Goal: Book appointment/travel/reservation

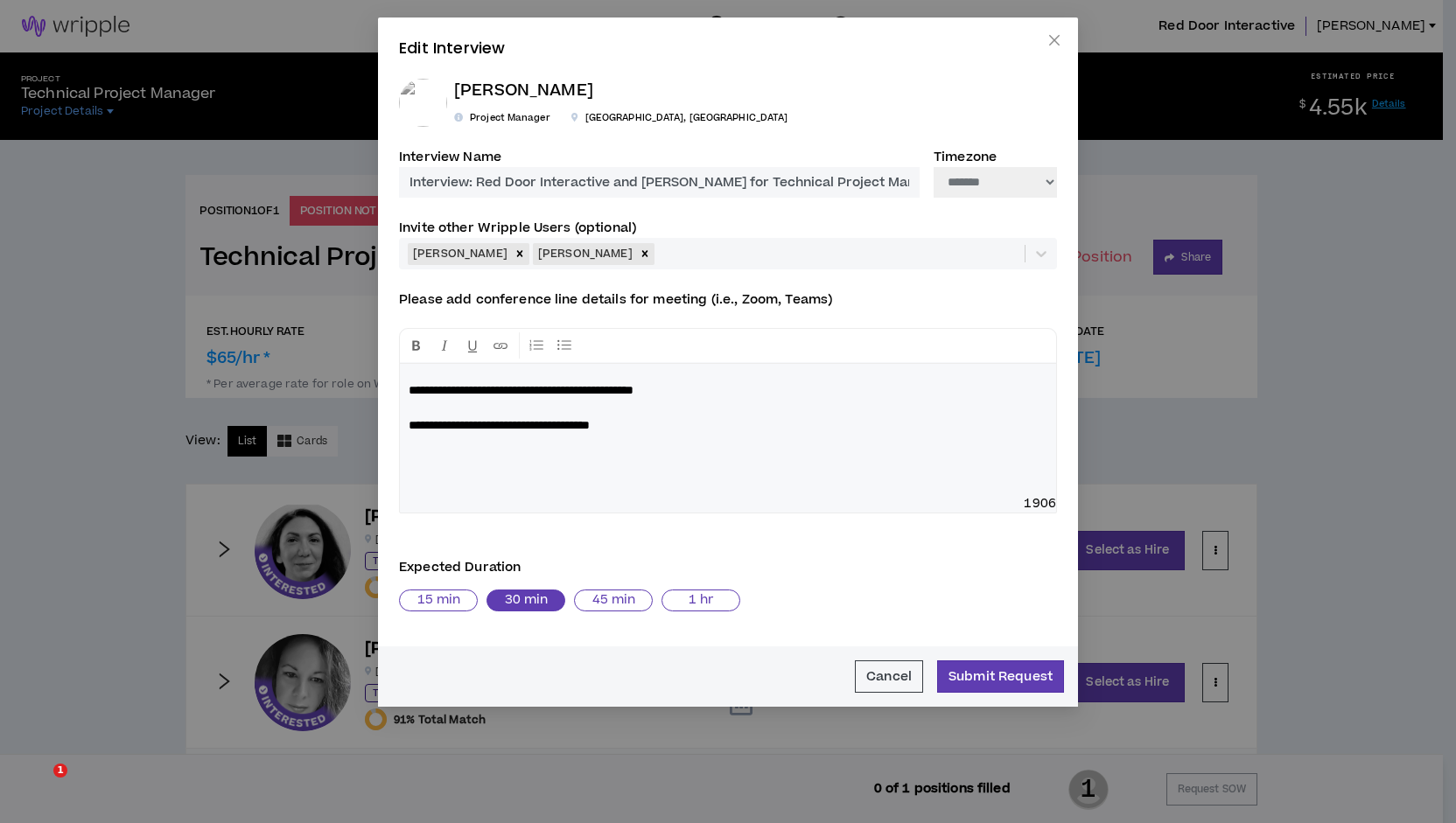
select select "*******"
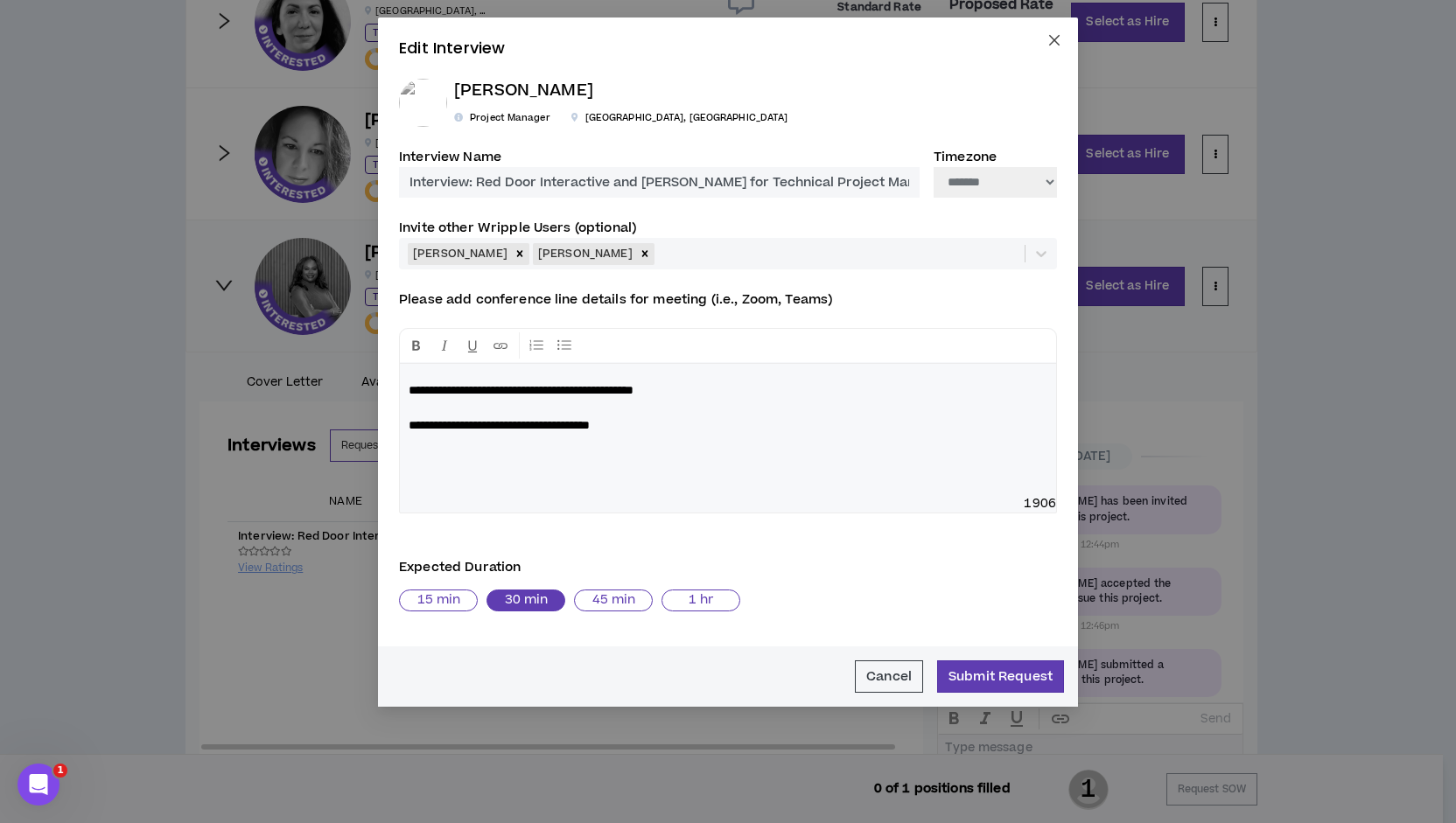
scroll to position [286, 0]
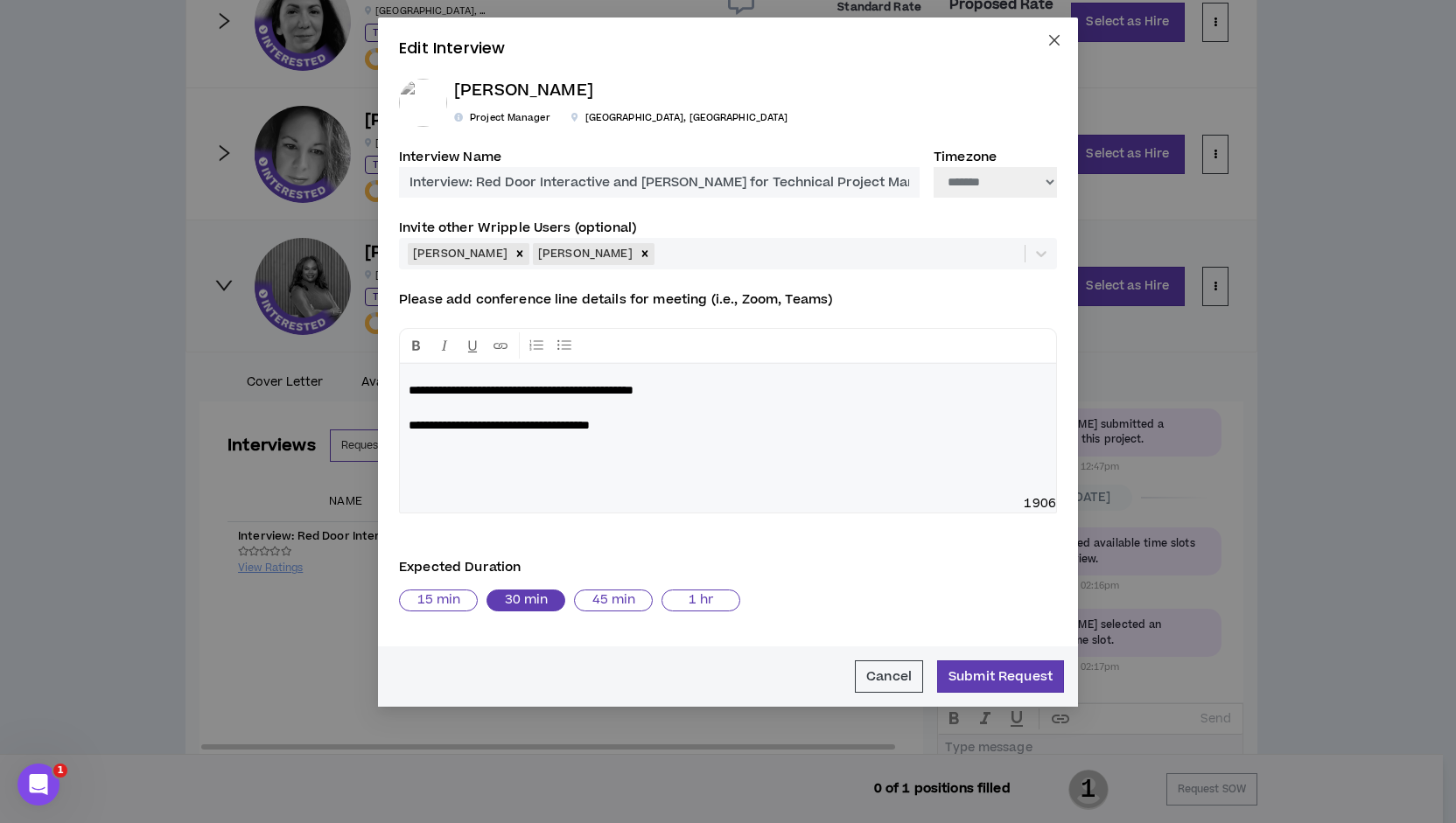
click at [1057, 38] on icon "close" at bounding box center [1054, 40] width 14 height 14
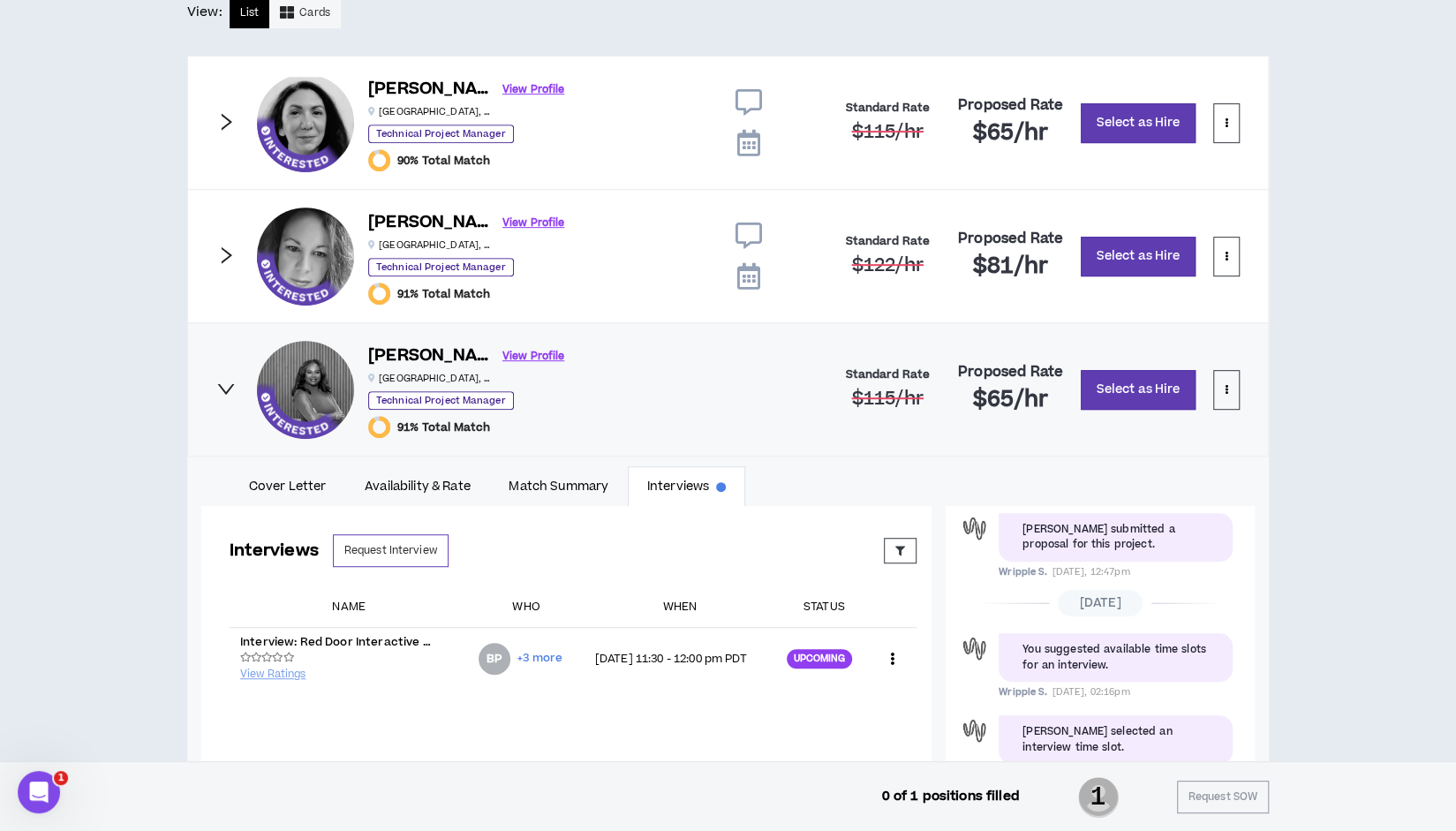
scroll to position [430, 0]
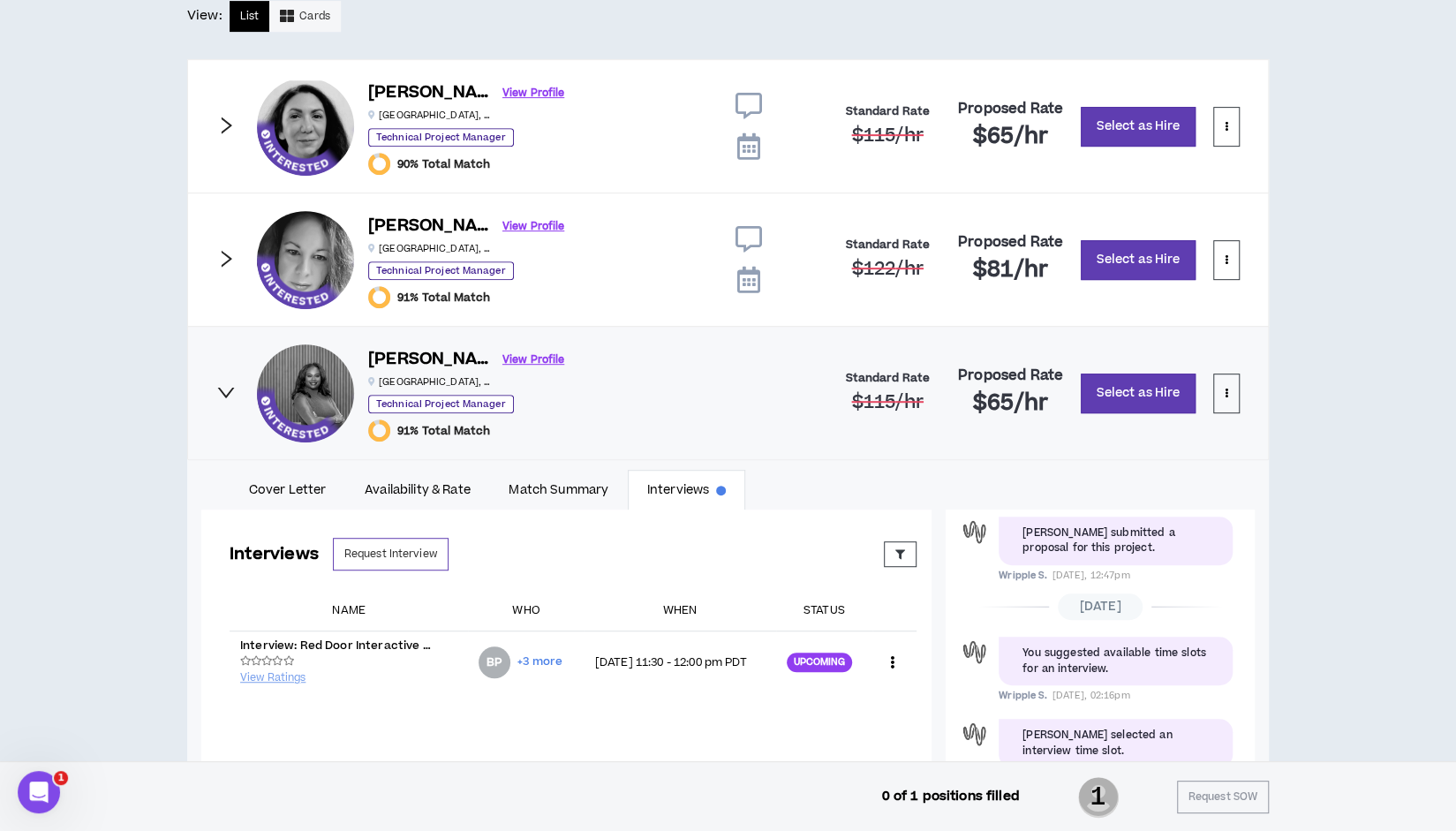
click at [743, 142] on icon at bounding box center [748, 146] width 23 height 26
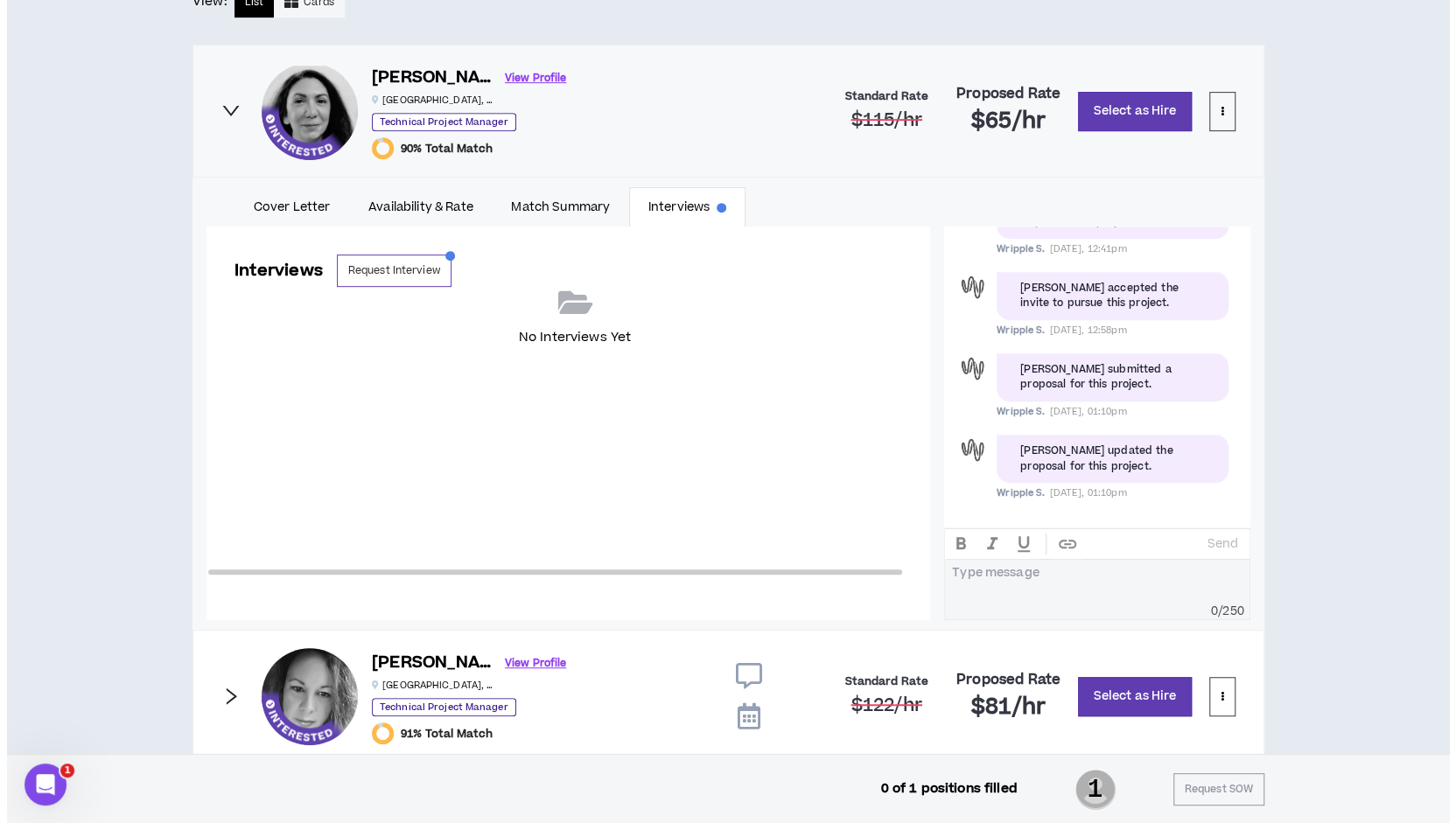
scroll to position [439, 0]
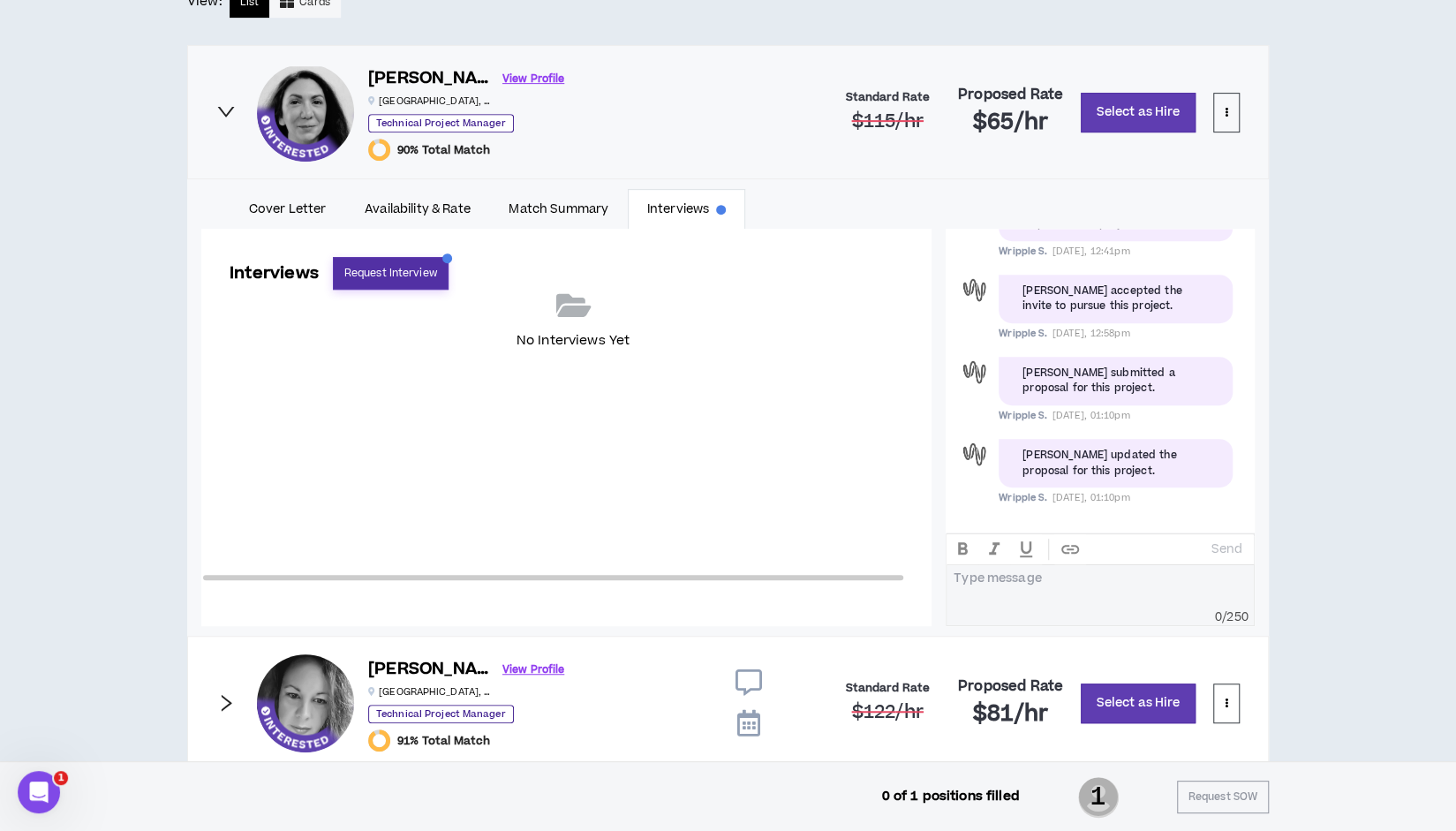
click at [401, 271] on button "Request Interview" at bounding box center [391, 274] width 116 height 33
select select "*******"
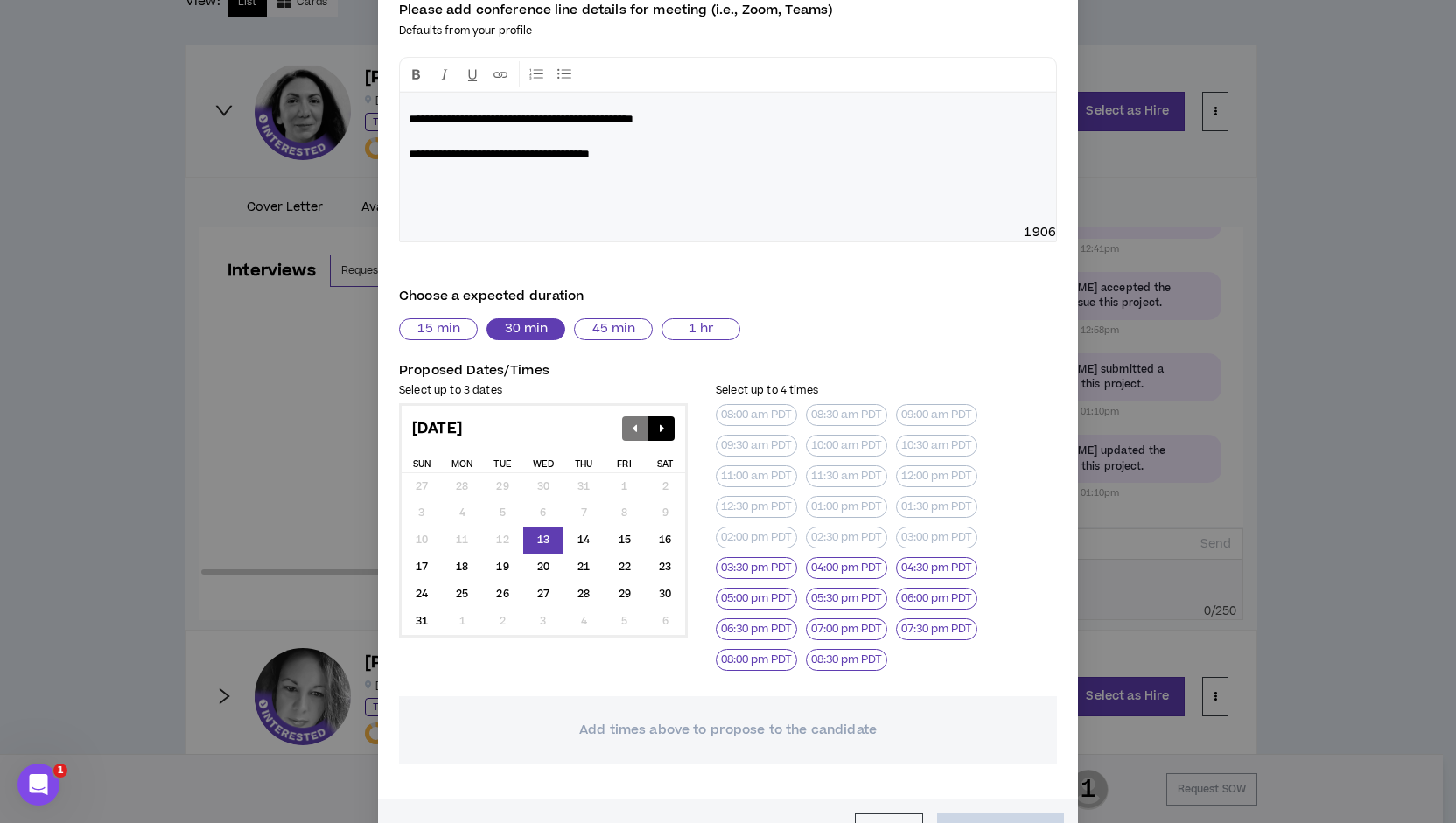
scroll to position [291, 0]
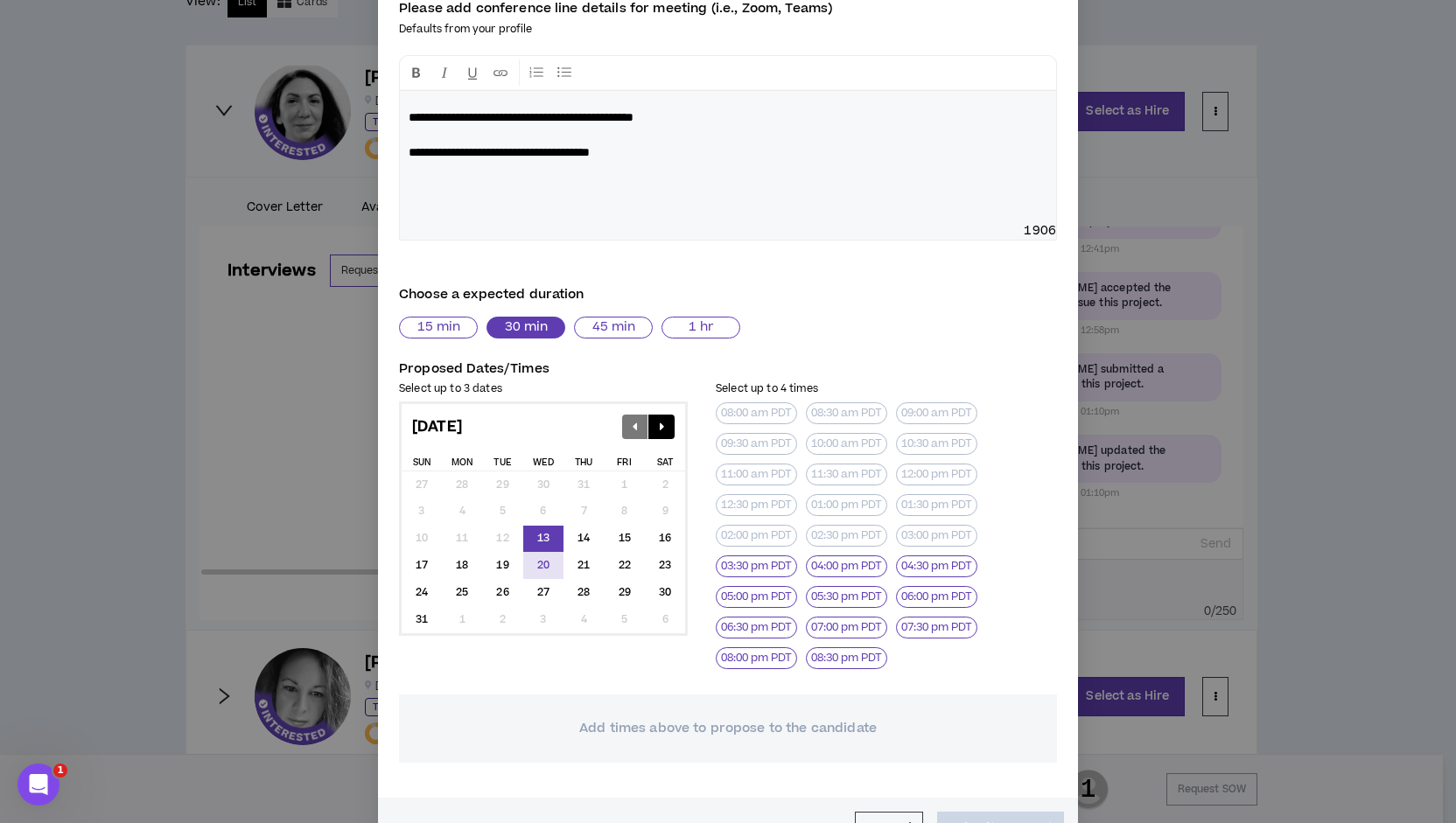
click at [535, 558] on div "20" at bounding box center [543, 565] width 40 height 27
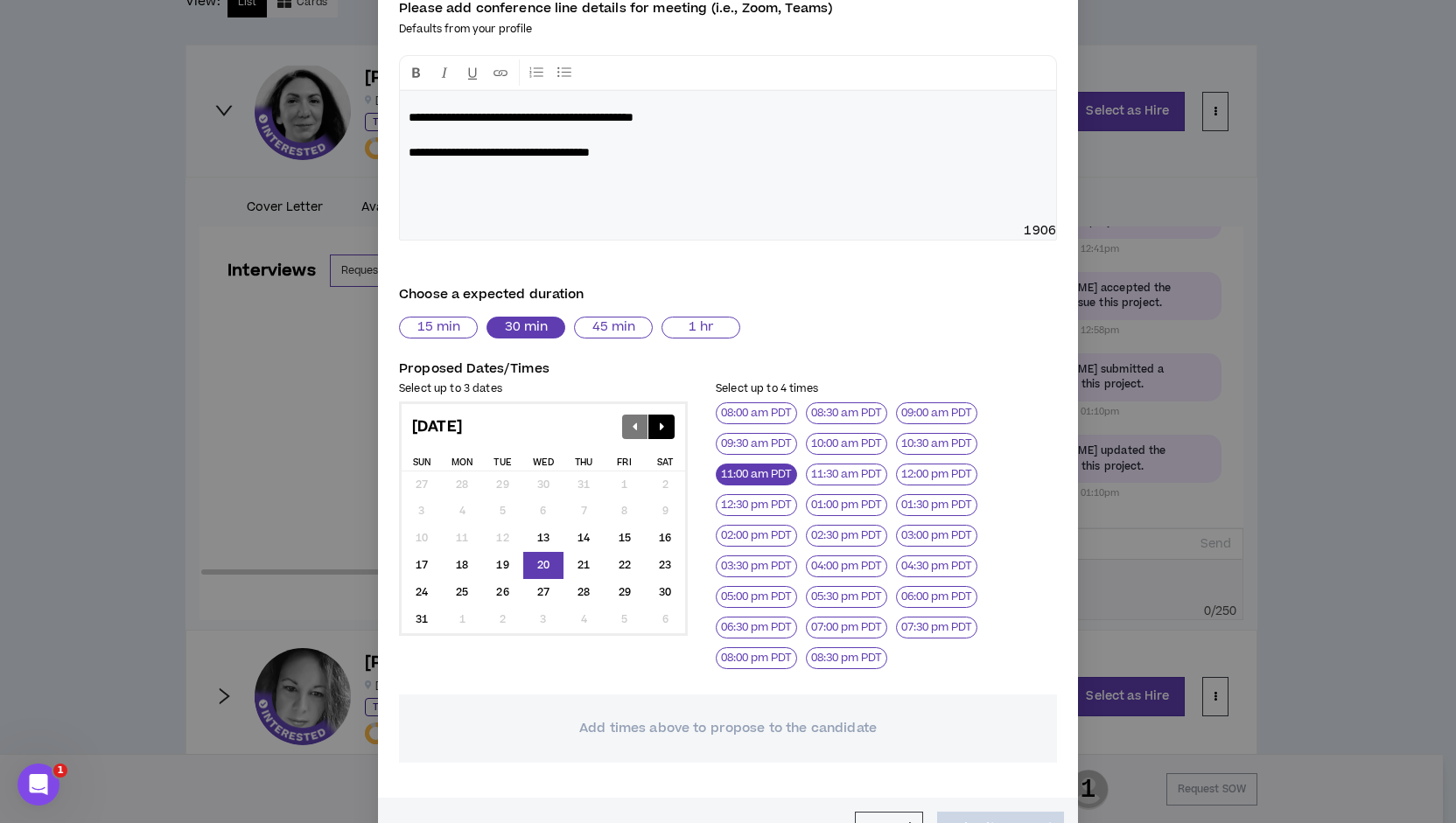
click at [750, 476] on button "11:00 am PDT" at bounding box center [756, 474] width 81 height 22
click at [578, 563] on div "21" at bounding box center [585, 565] width 40 height 27
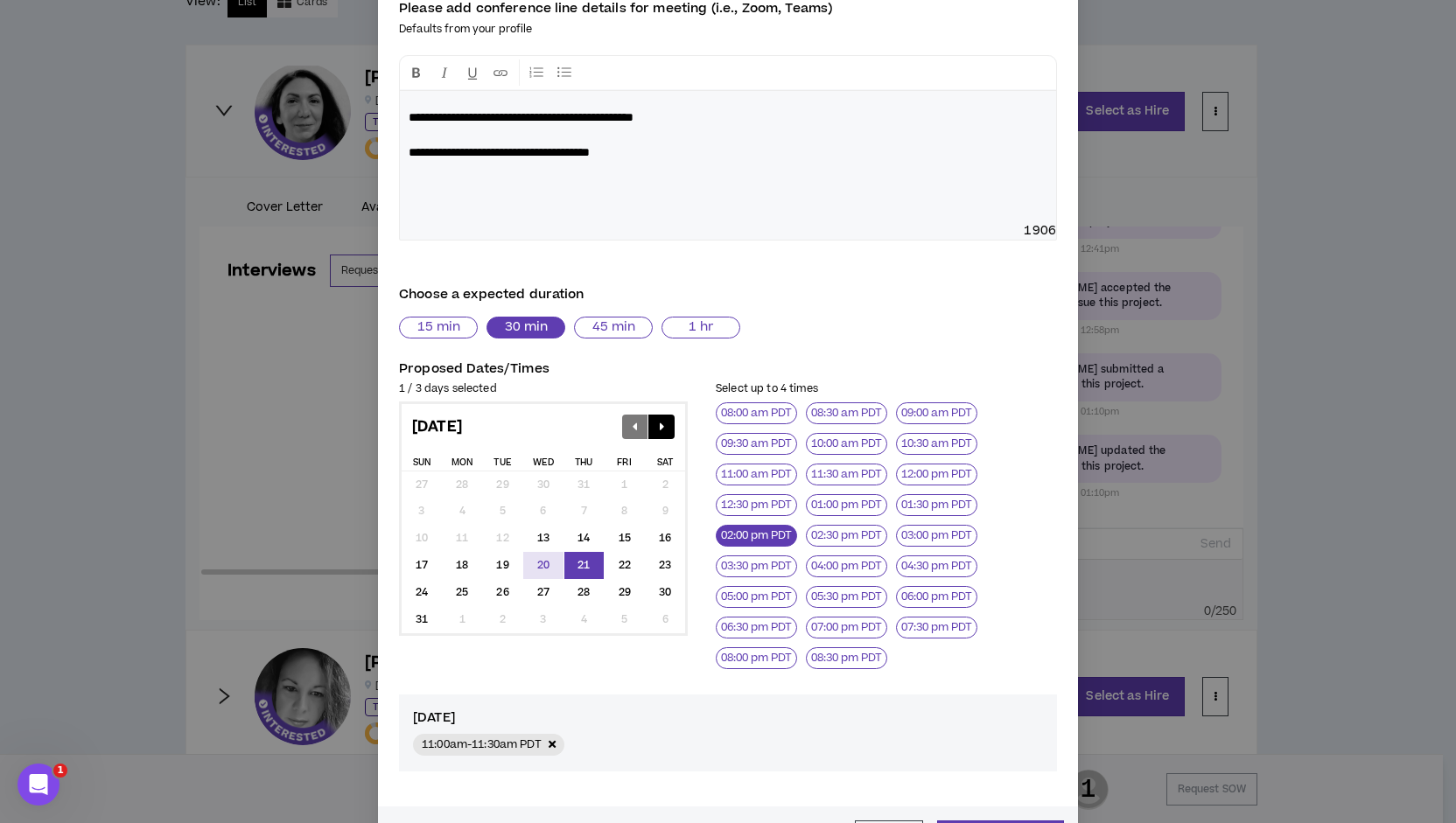
click at [743, 533] on button "02:00 pm PDT" at bounding box center [756, 536] width 81 height 22
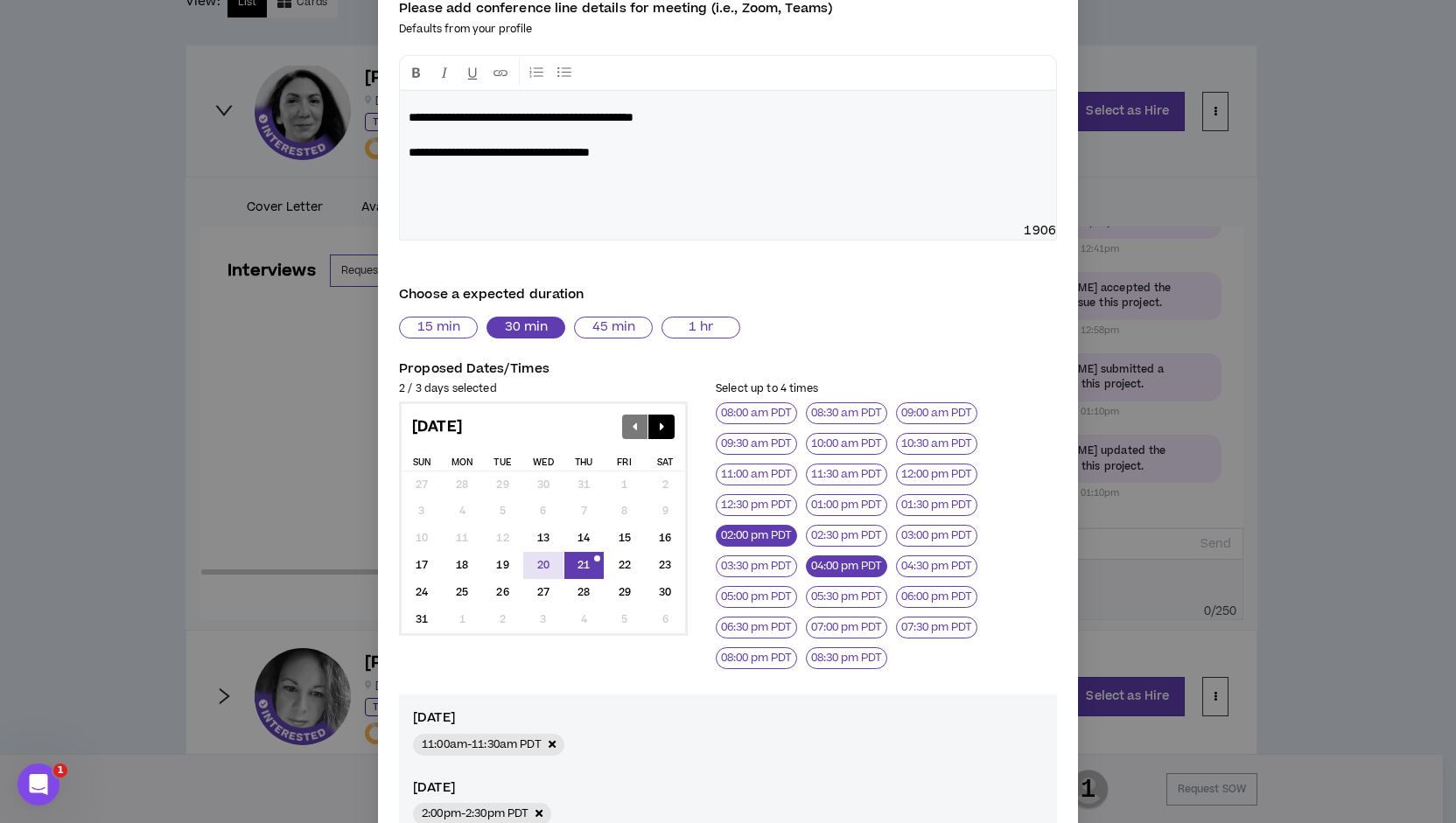
click at [859, 565] on button "04:00 pm PDT" at bounding box center [846, 566] width 81 height 22
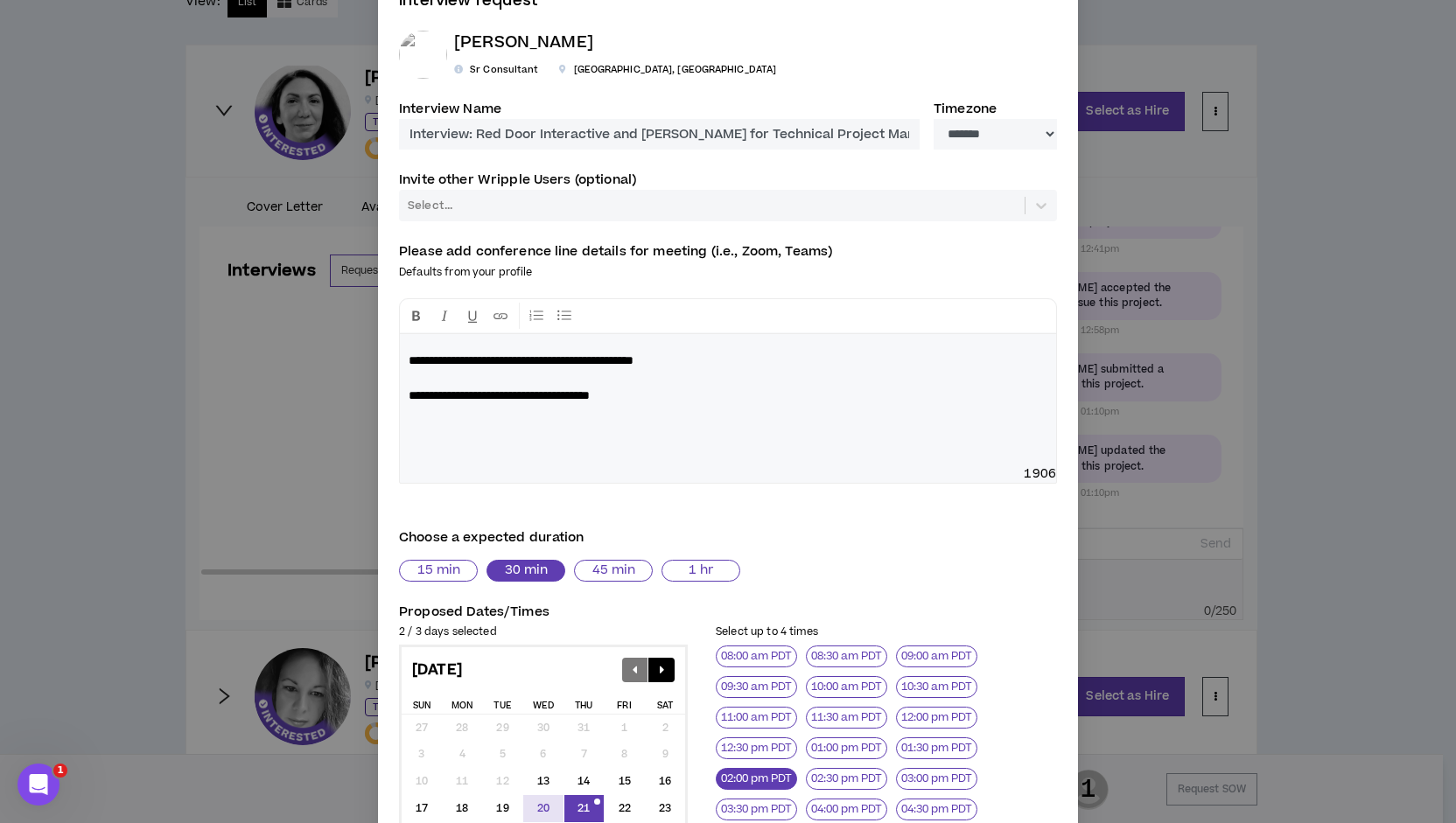
scroll to position [42, 0]
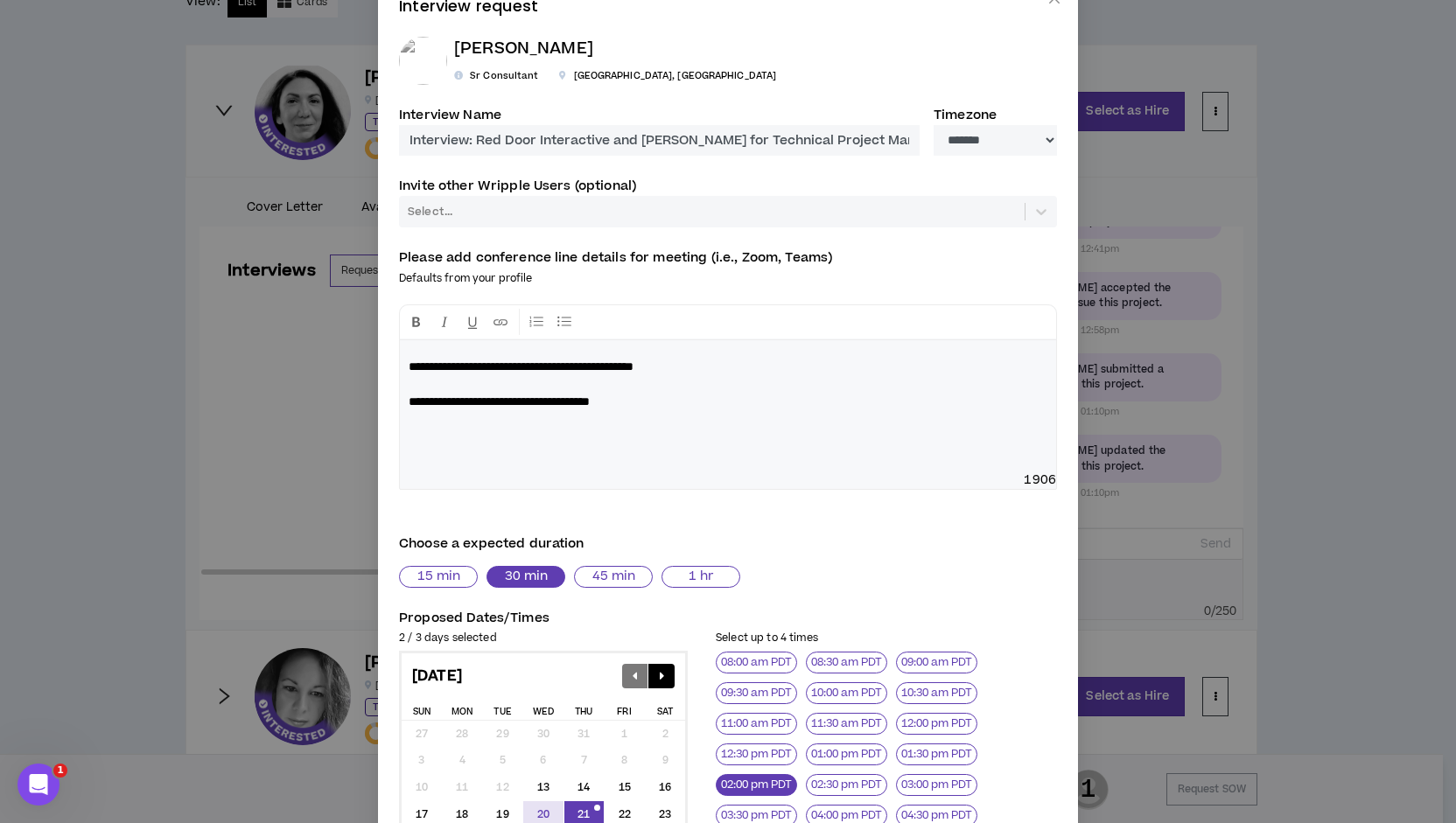
click at [642, 213] on div at bounding box center [712, 212] width 612 height 19
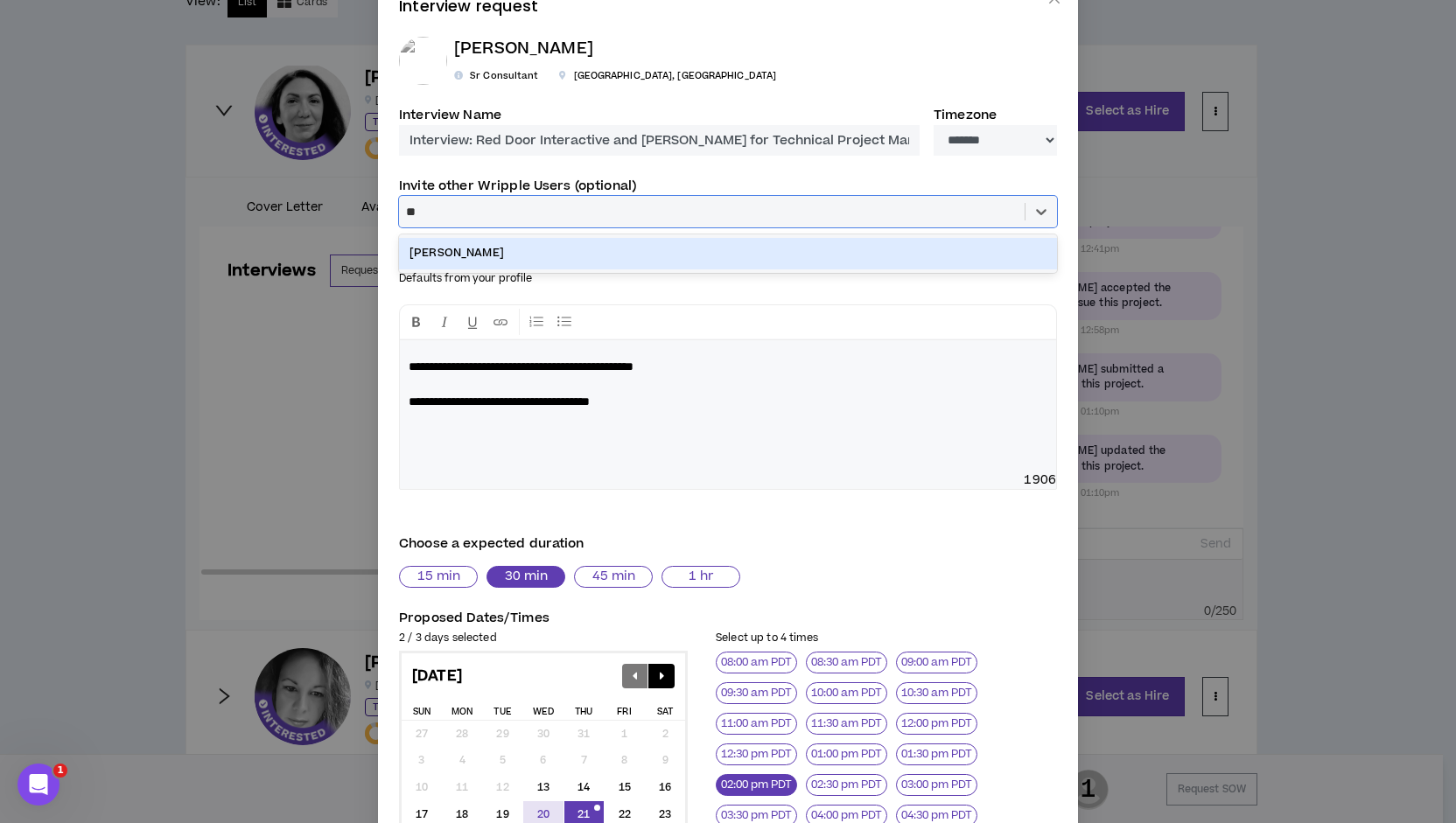
type input "***"
click at [551, 257] on div "[PERSON_NAME]" at bounding box center [728, 253] width 658 height 31
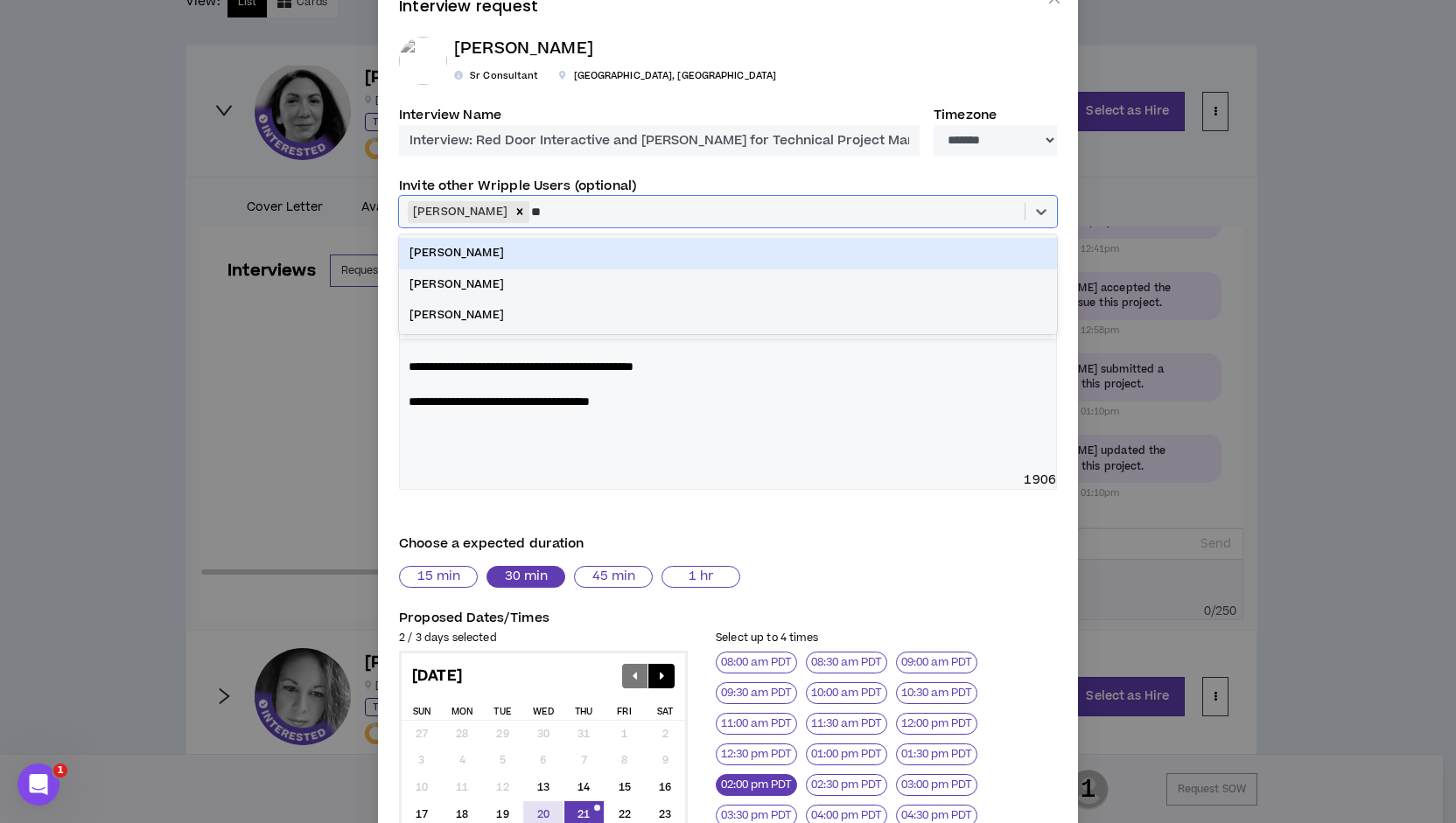
type input "***"
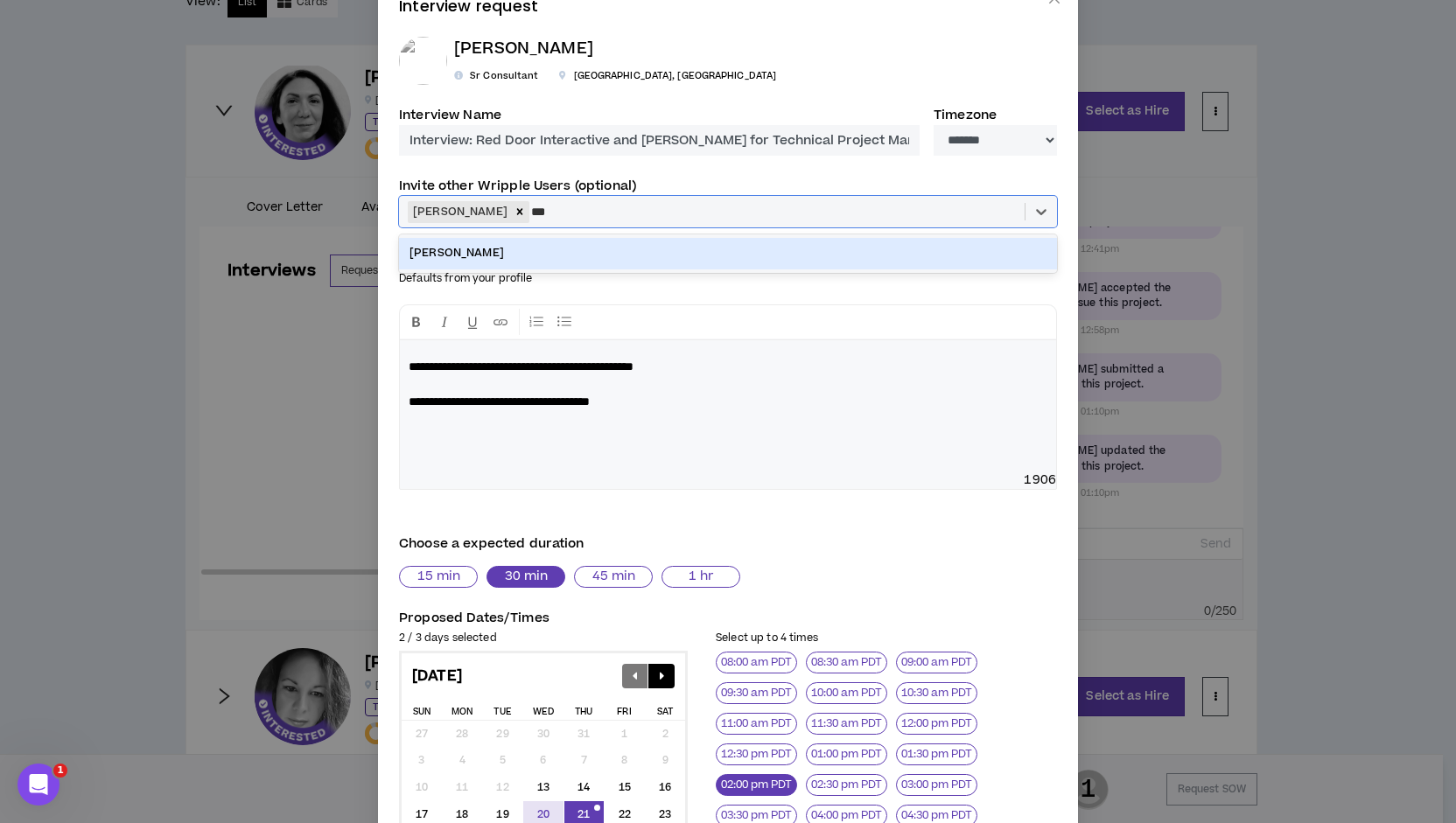
scroll to position [0, 0]
click at [600, 249] on div "[PERSON_NAME]" at bounding box center [728, 253] width 658 height 31
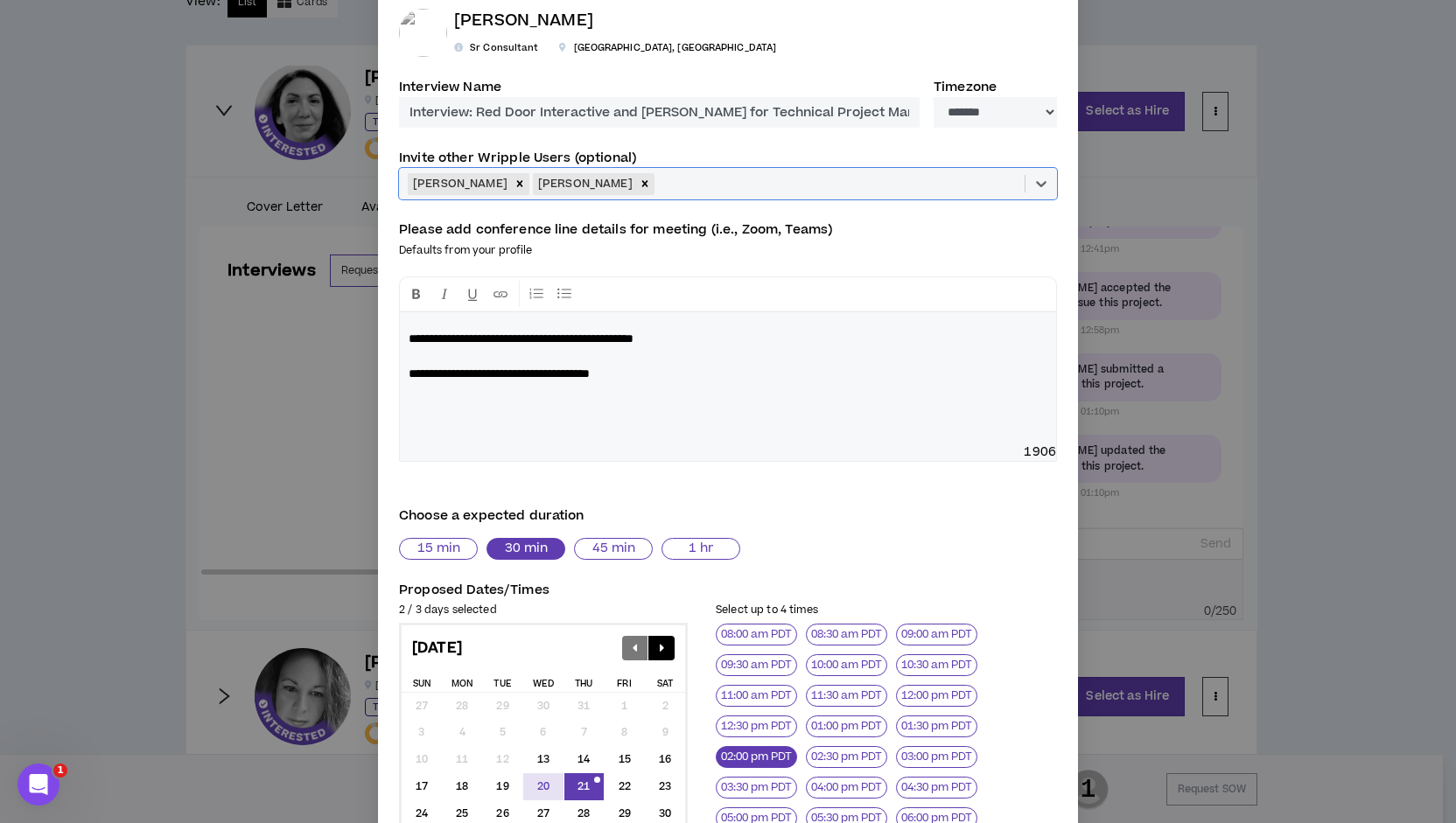
scroll to position [72, 0]
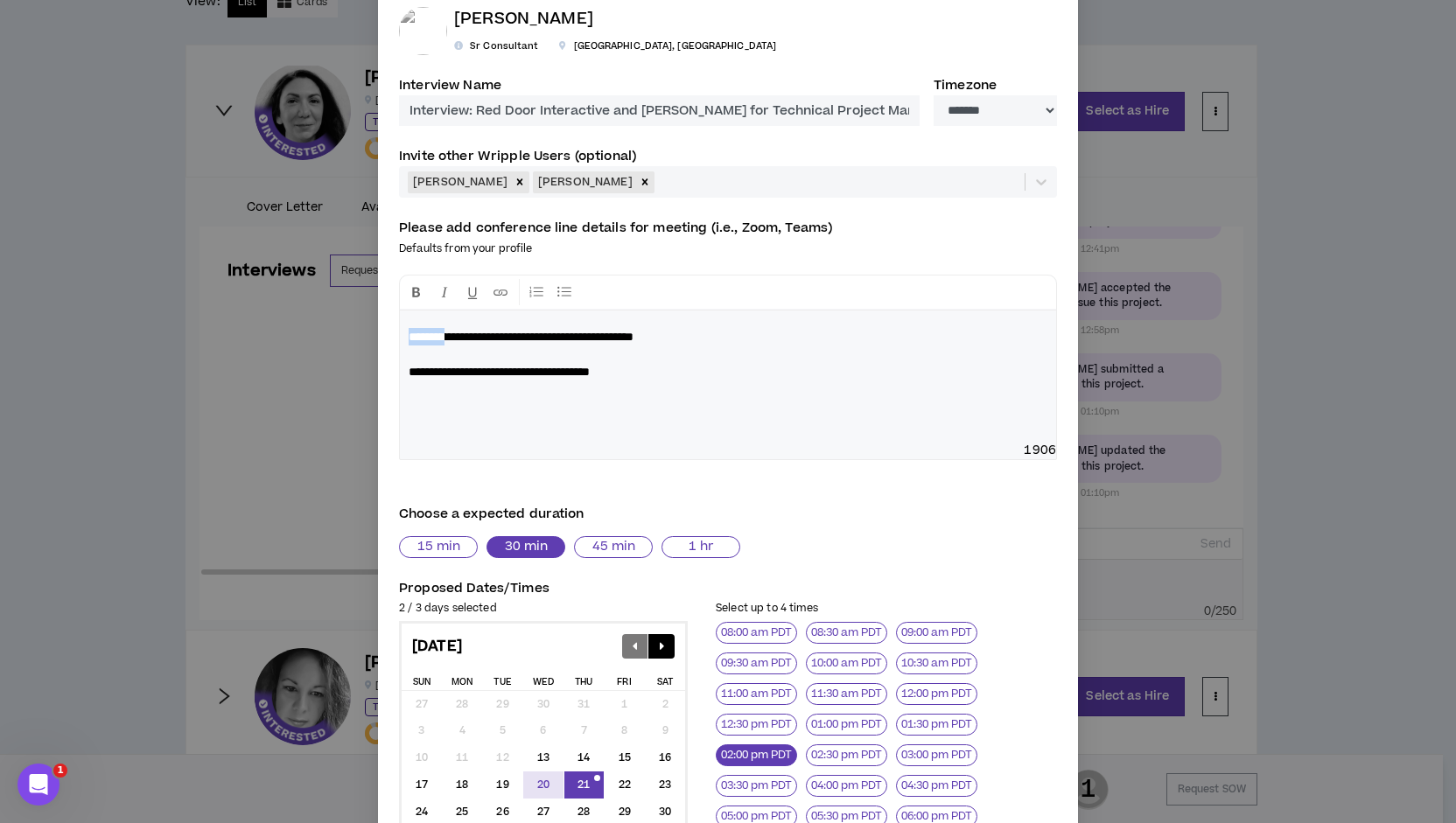
drag, startPoint x: 454, startPoint y: 335, endPoint x: 388, endPoint y: 336, distance: 66.0
click at [388, 336] on div "**********" at bounding box center [728, 550] width 700 height 1209
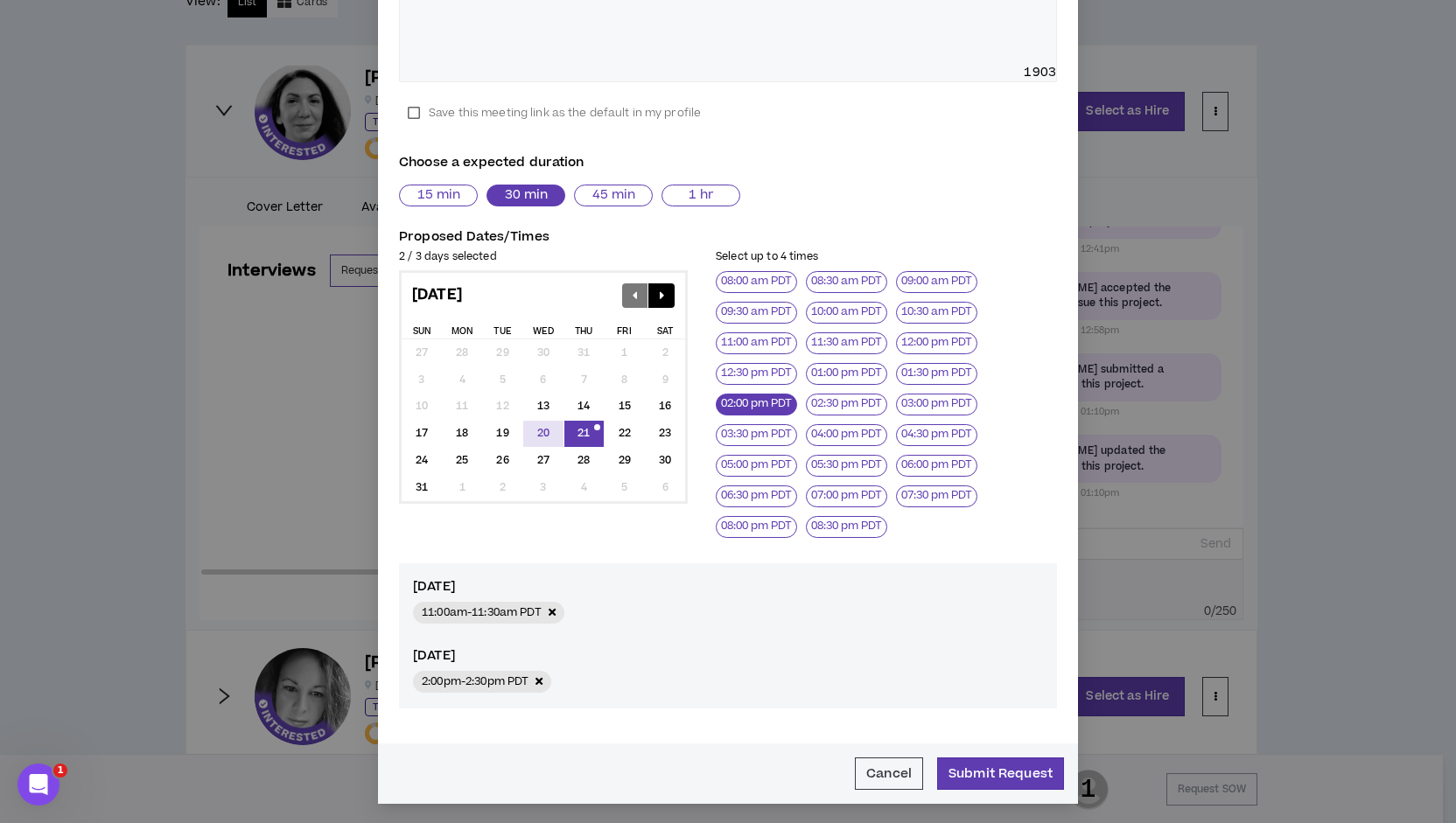
scroll to position [431, 0]
click at [1018, 769] on button "Submit Request" at bounding box center [1001, 773] width 127 height 33
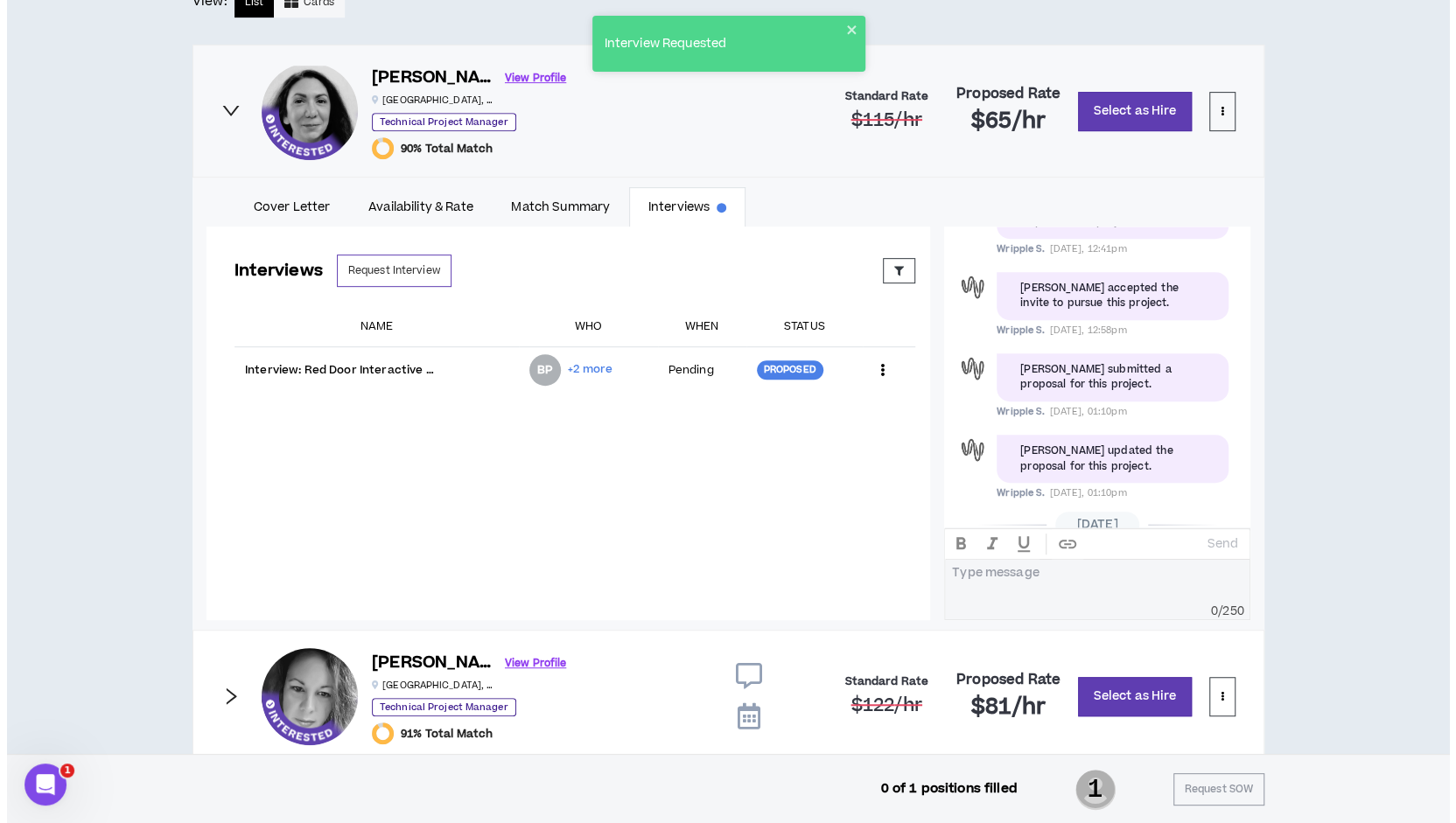
scroll to position [240, 0]
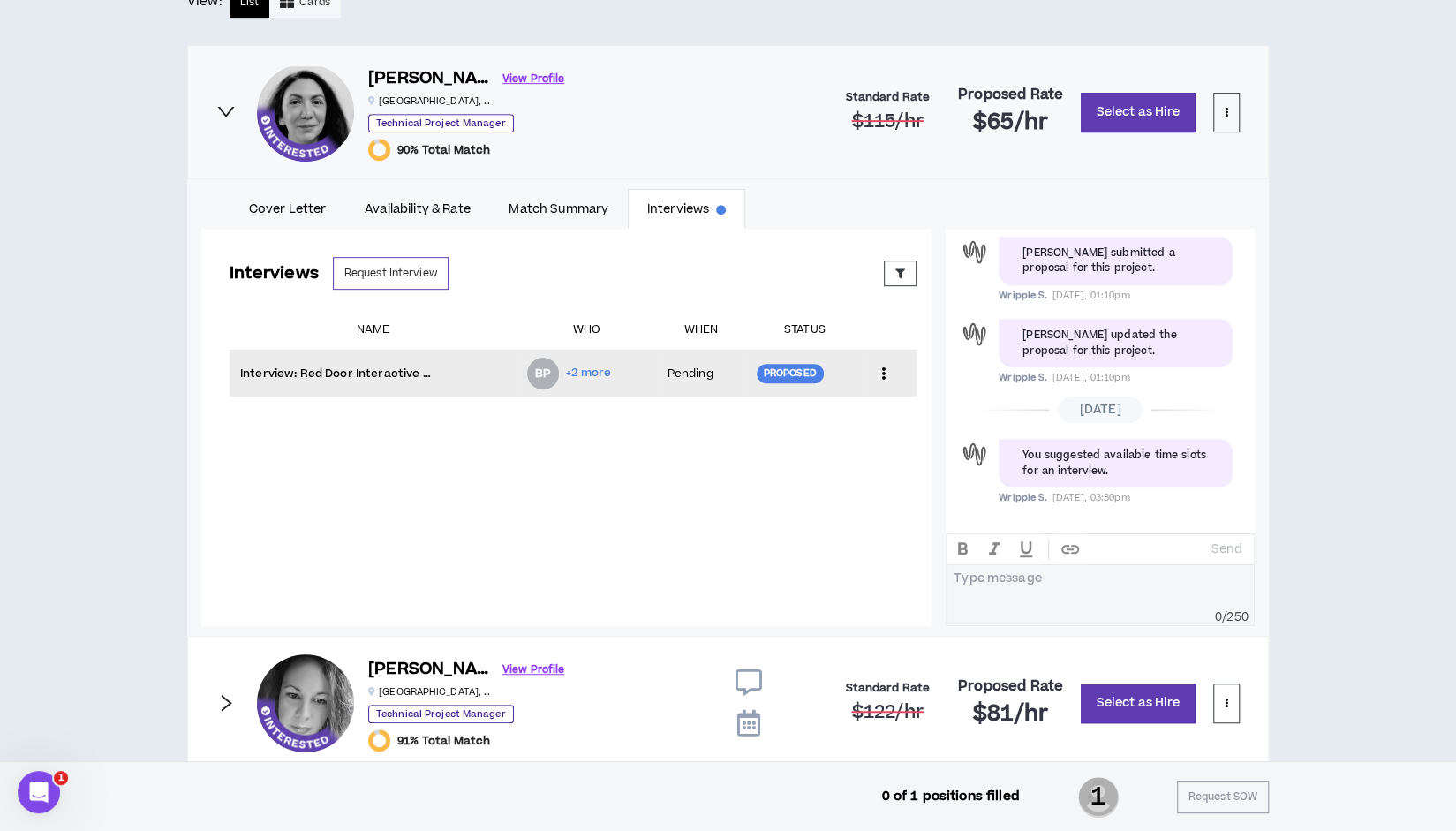
click at [877, 370] on icon at bounding box center [883, 372] width 18 height 26
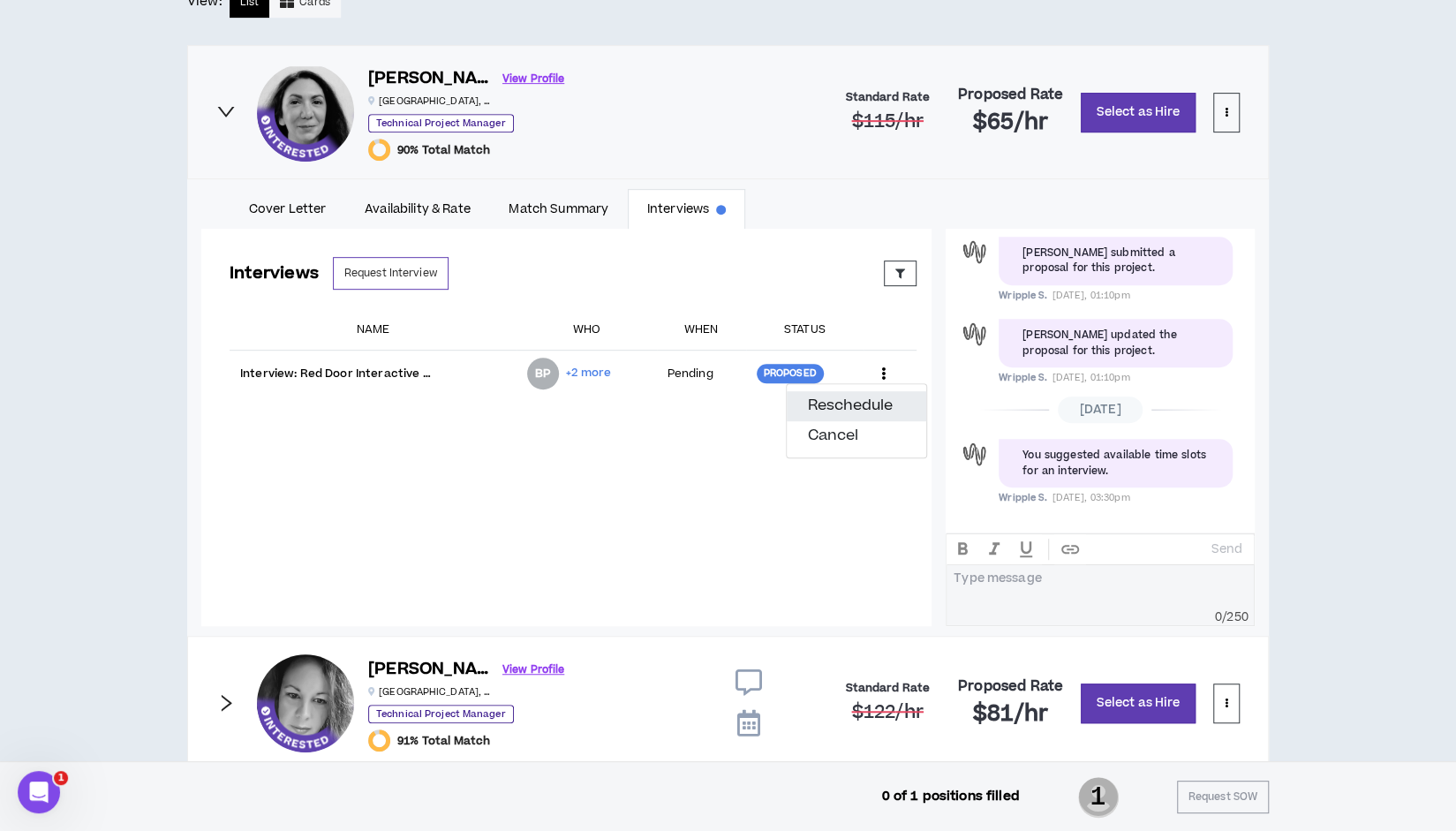
click at [864, 401] on button "Reschedule" at bounding box center [856, 405] width 139 height 30
select select "*******"
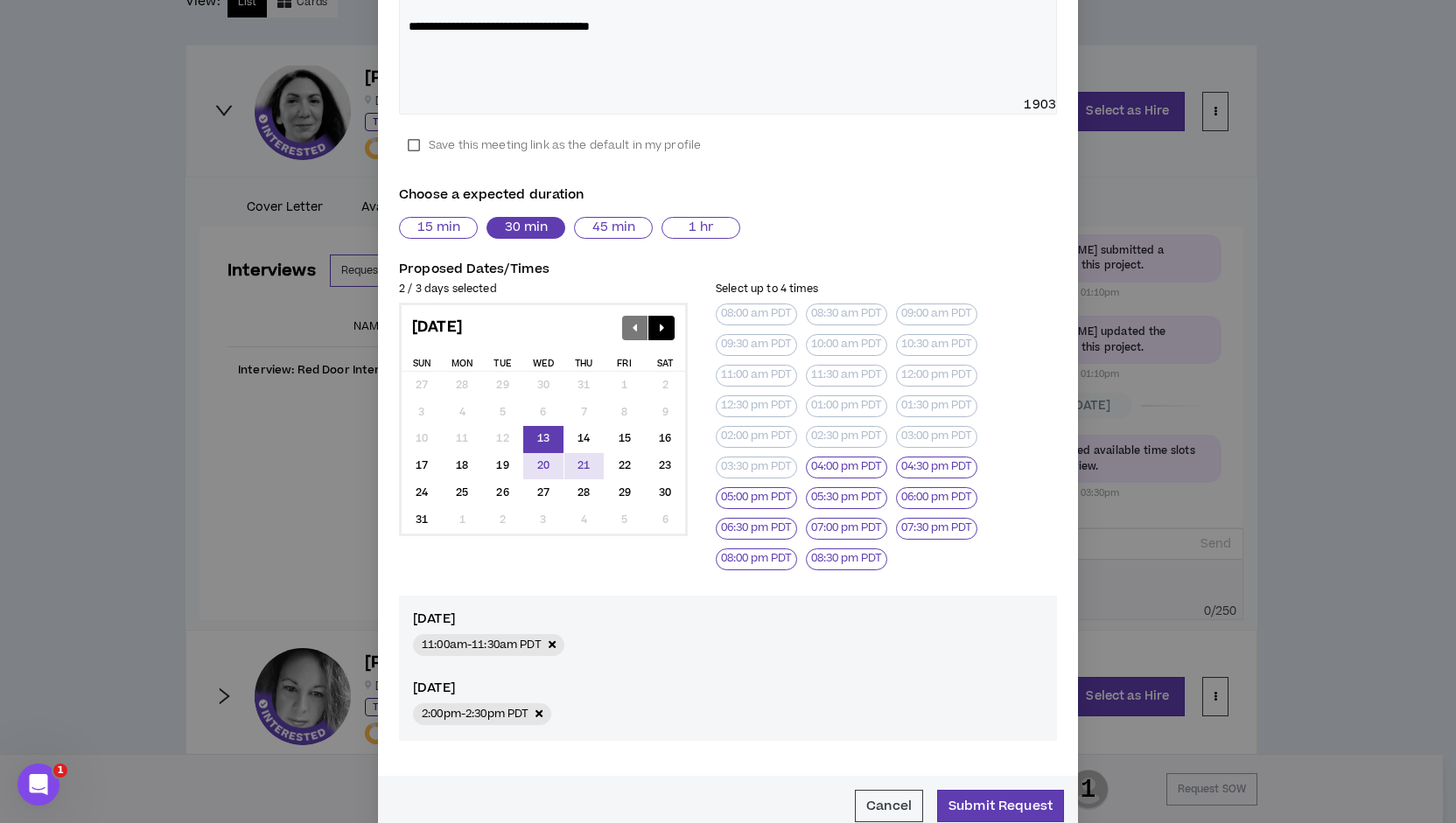
scroll to position [400, 0]
click at [453, 489] on div "25" at bounding box center [462, 491] width 40 height 27
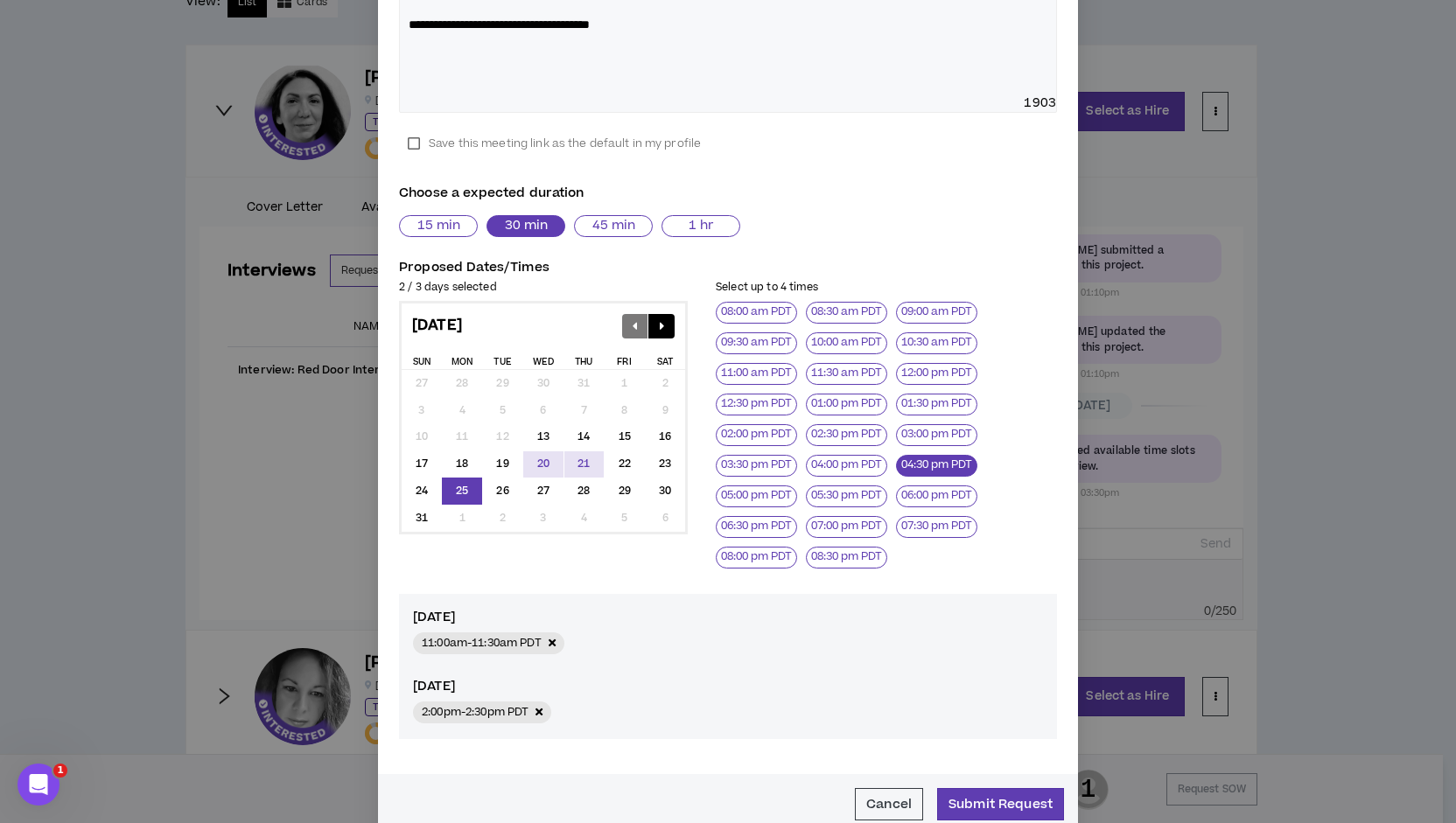
click at [931, 466] on button "04:30 pm PDT" at bounding box center [936, 466] width 81 height 22
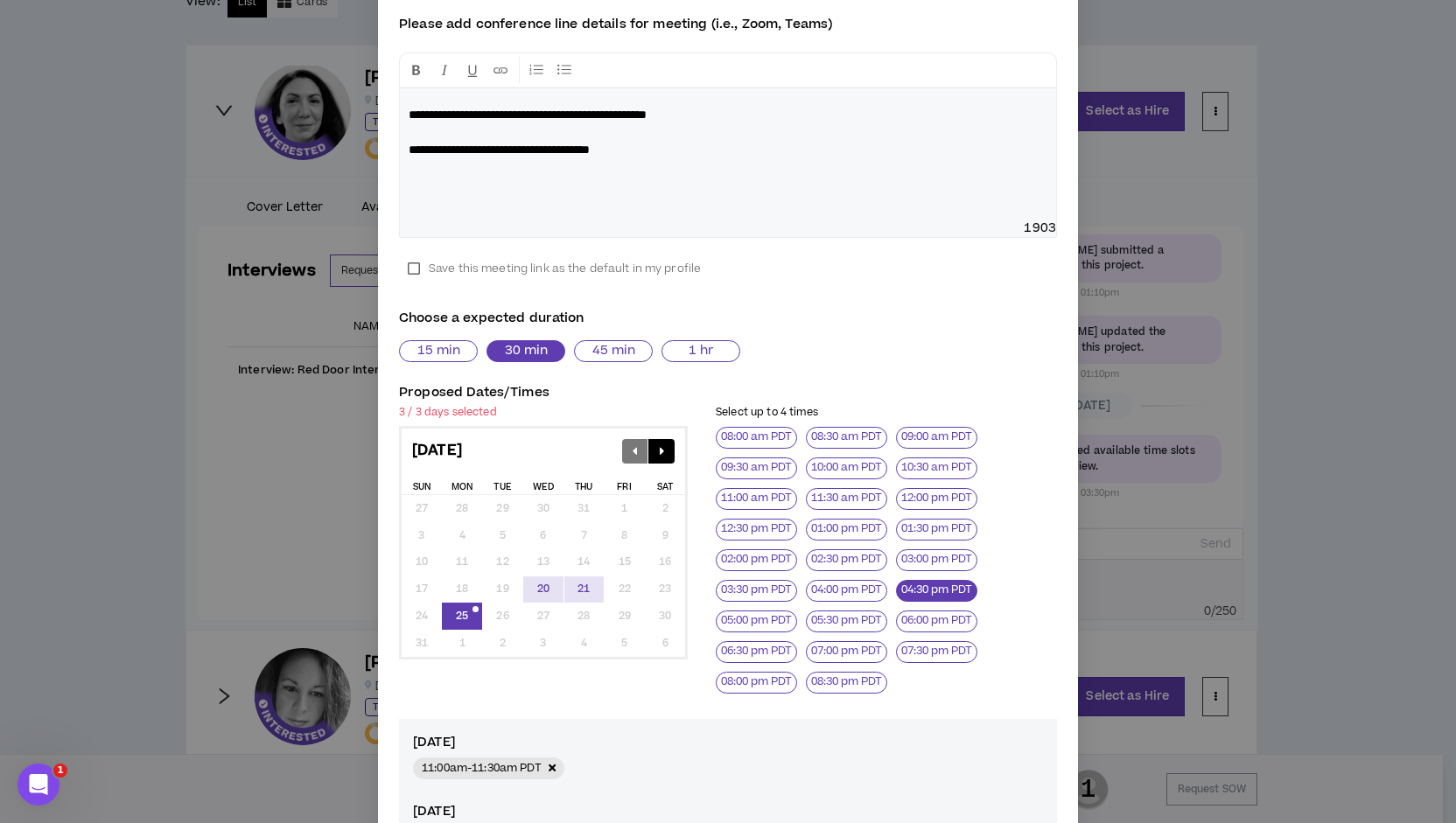
scroll to position [276, 0]
click at [844, 587] on button "04:00 pm PDT" at bounding box center [846, 589] width 81 height 22
click at [933, 583] on button "04:30 pm PDT" at bounding box center [936, 589] width 81 height 22
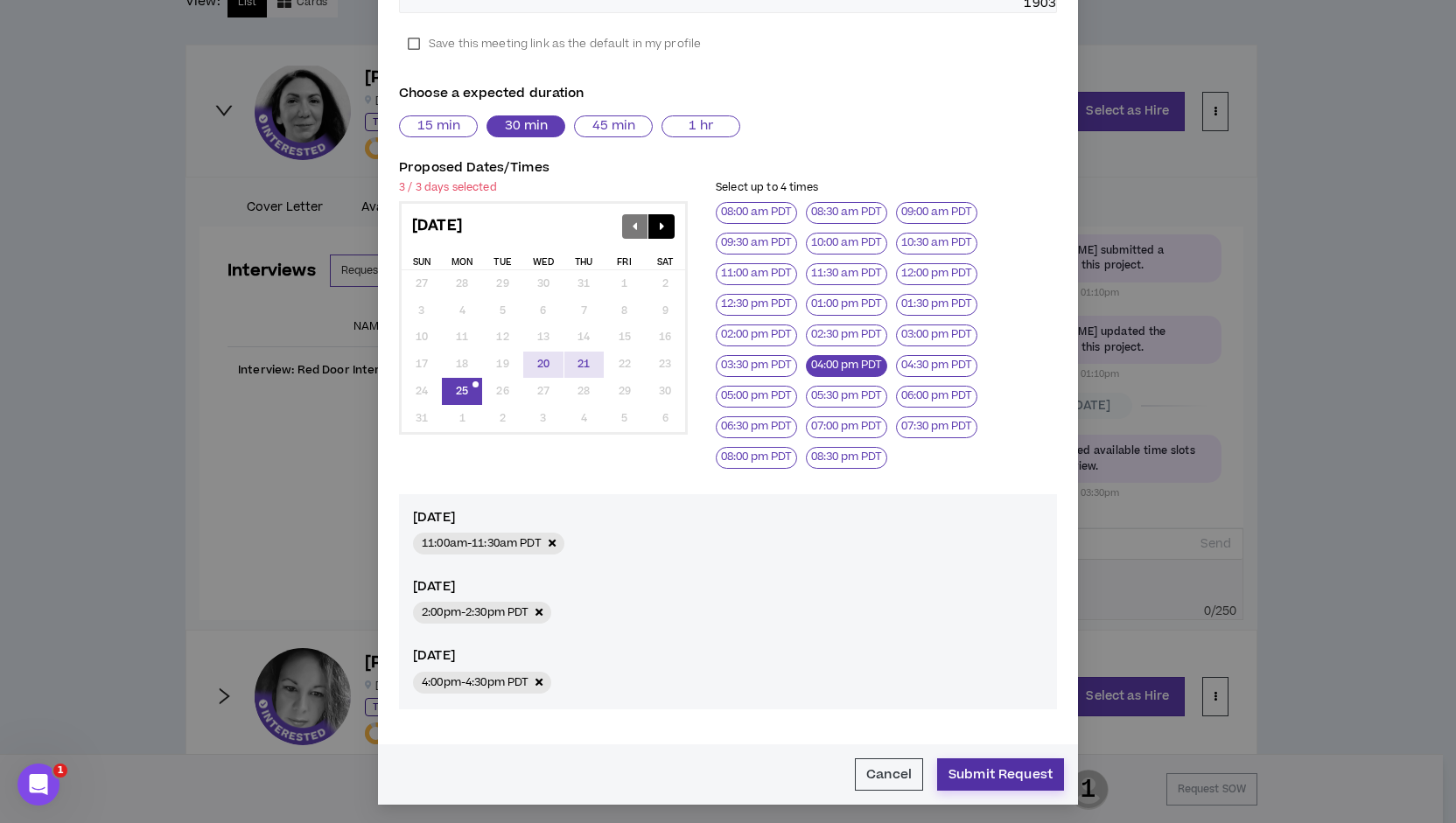
click at [977, 769] on button "Submit Request" at bounding box center [1001, 774] width 127 height 33
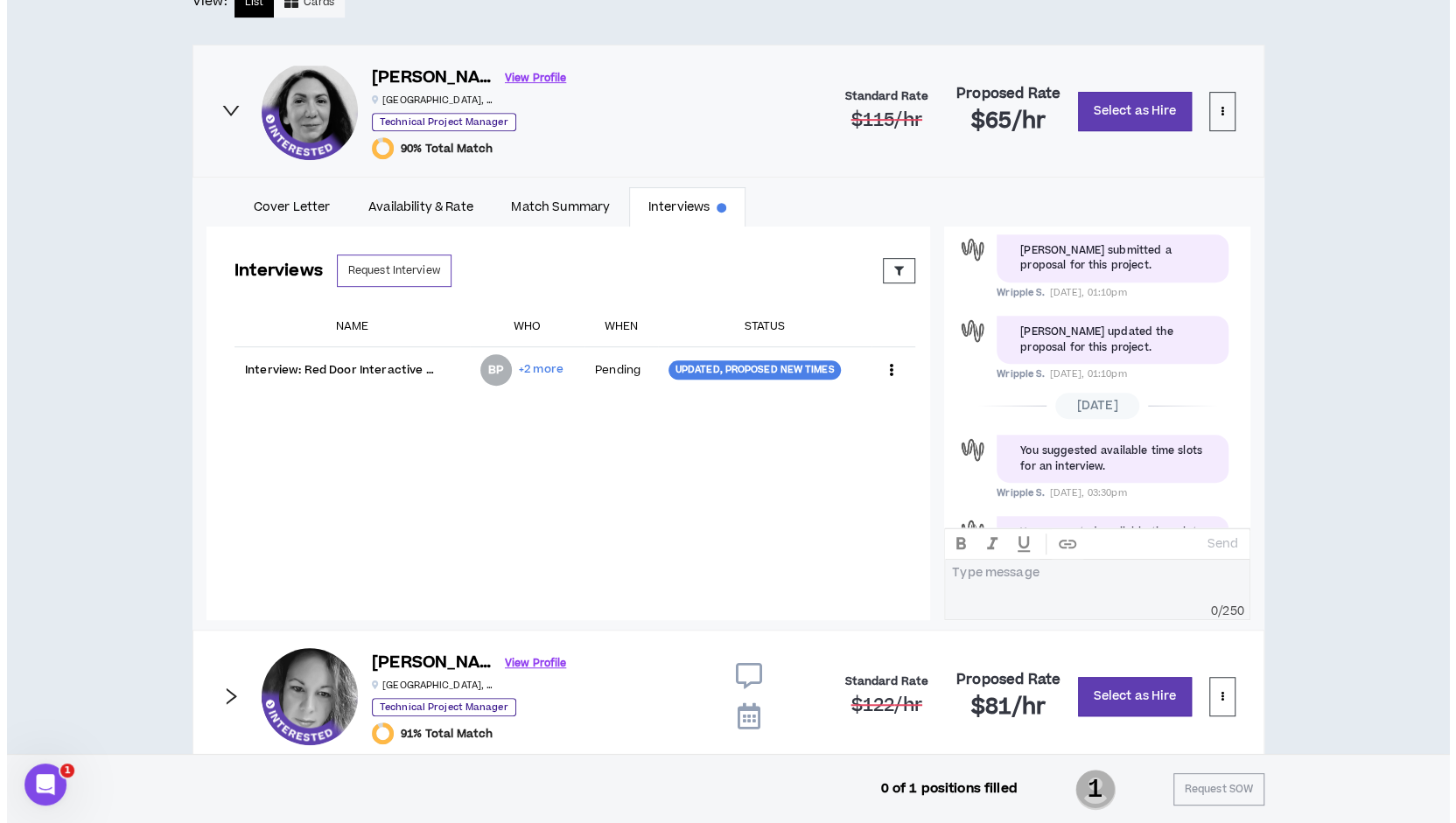
scroll to position [322, 0]
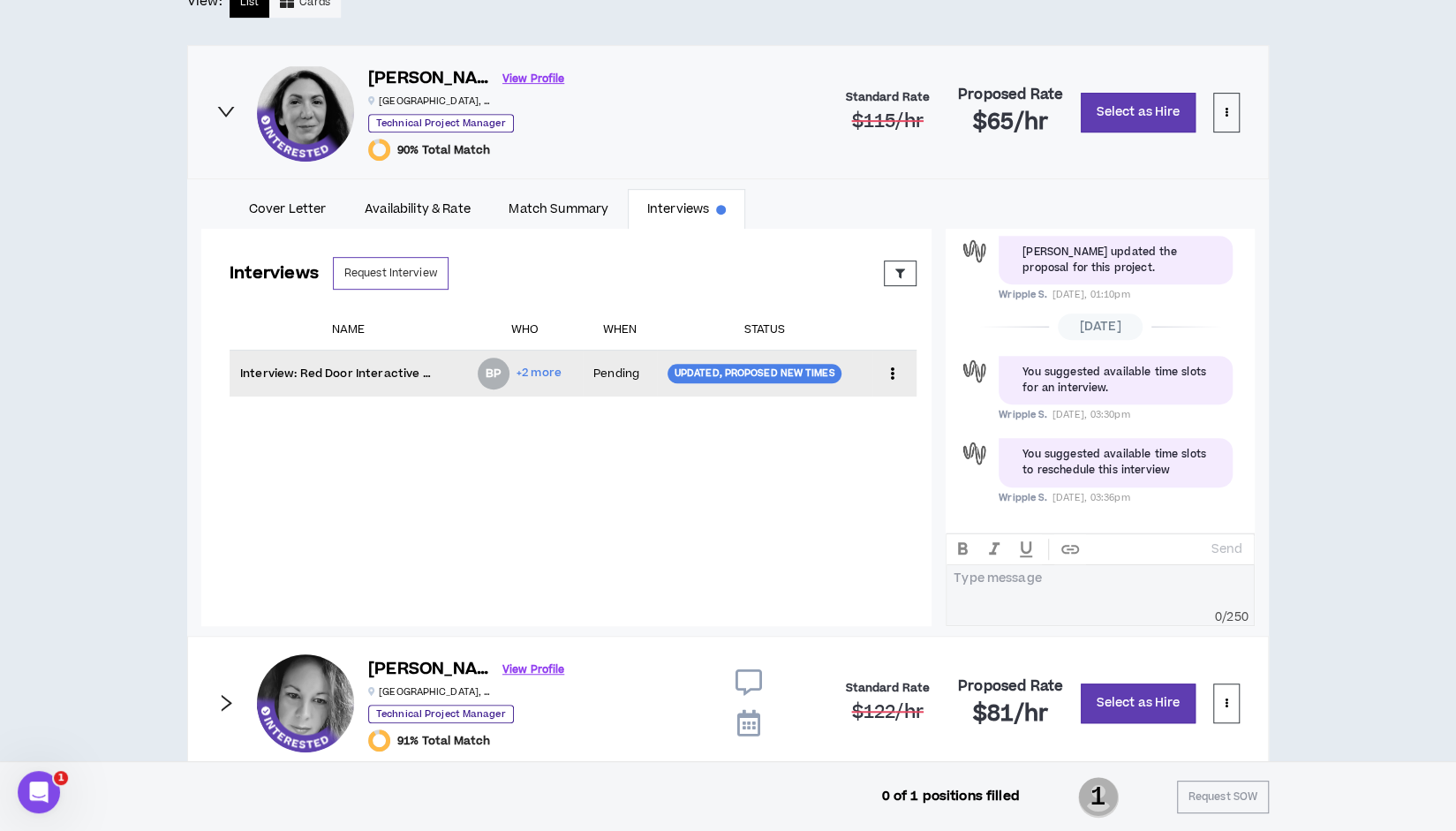
click at [794, 367] on div "Updated, Proposed New Times" at bounding box center [755, 373] width 175 height 19
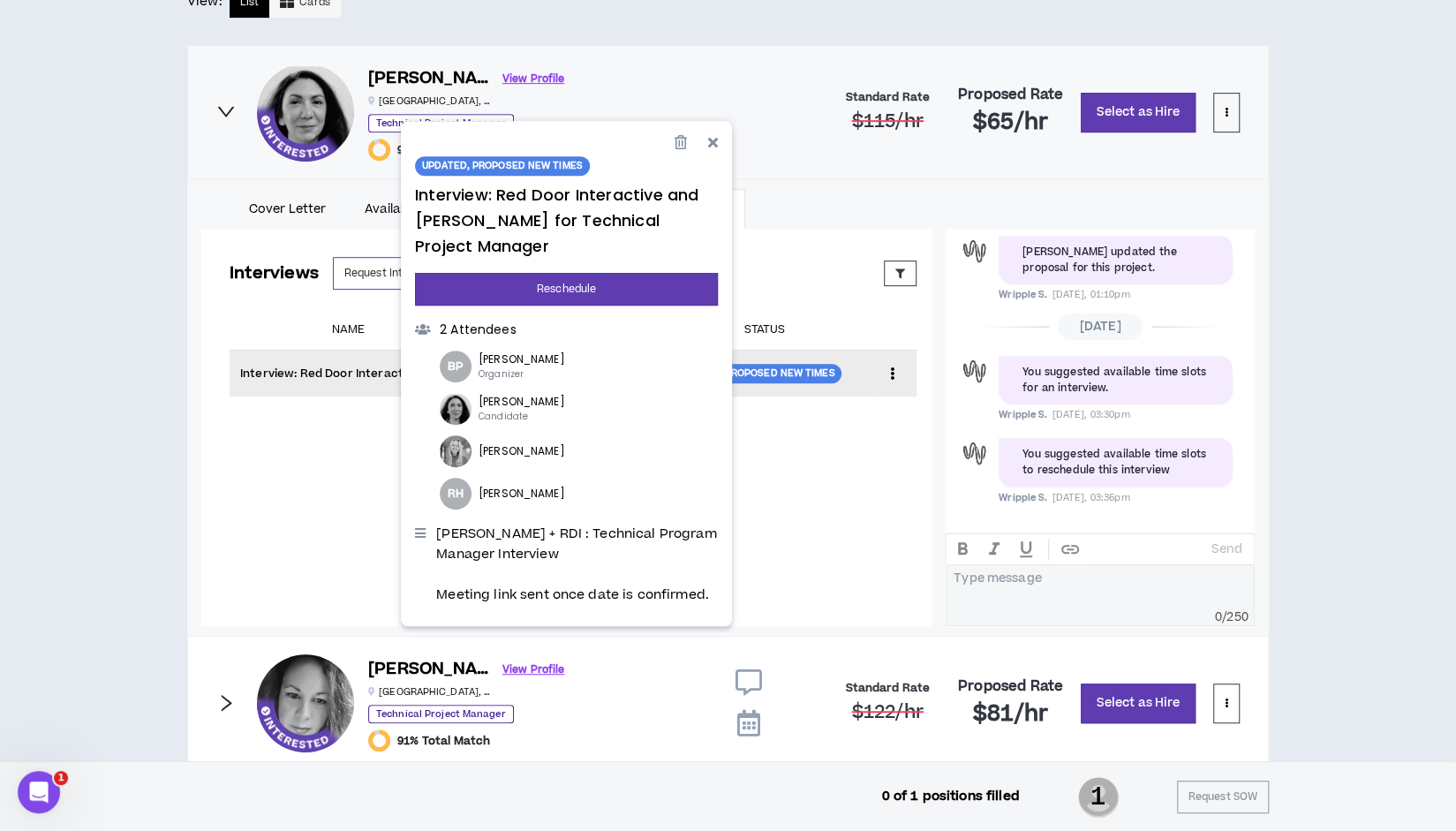
click at [883, 372] on icon at bounding box center [892, 372] width 18 height 26
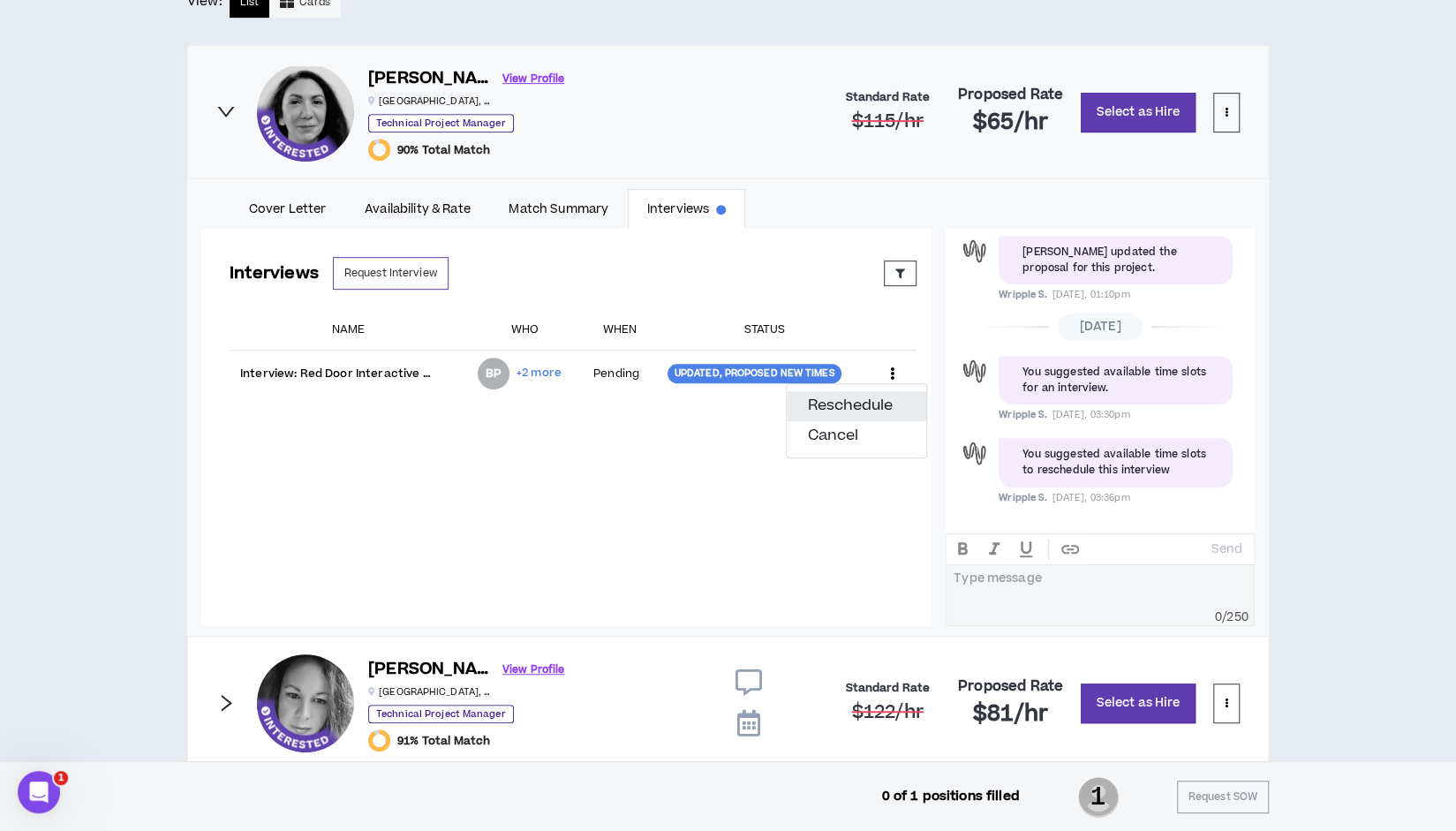
click at [877, 407] on button "Reschedule" at bounding box center [856, 405] width 139 height 30
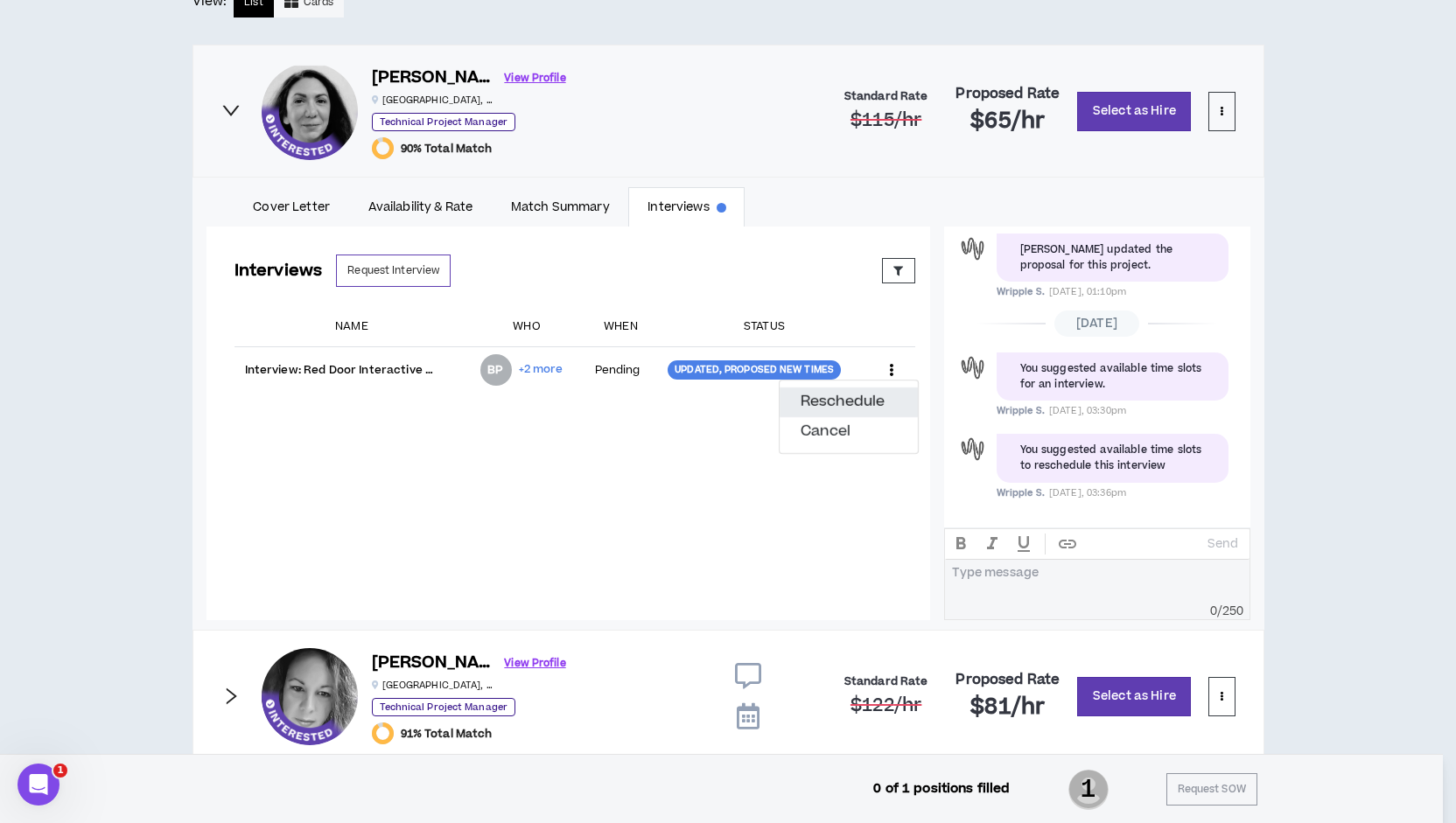
select select "*******"
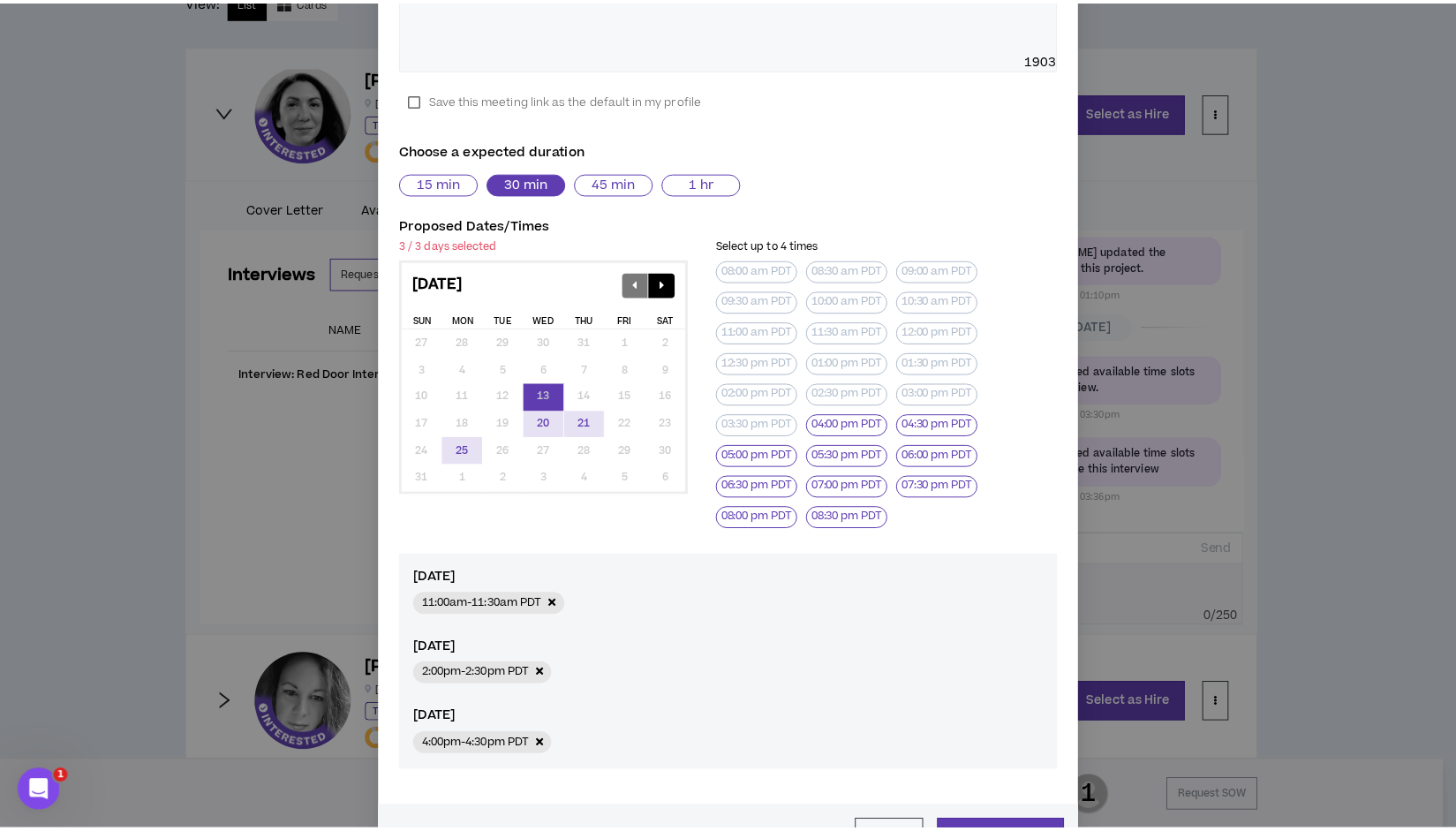
scroll to position [460, 0]
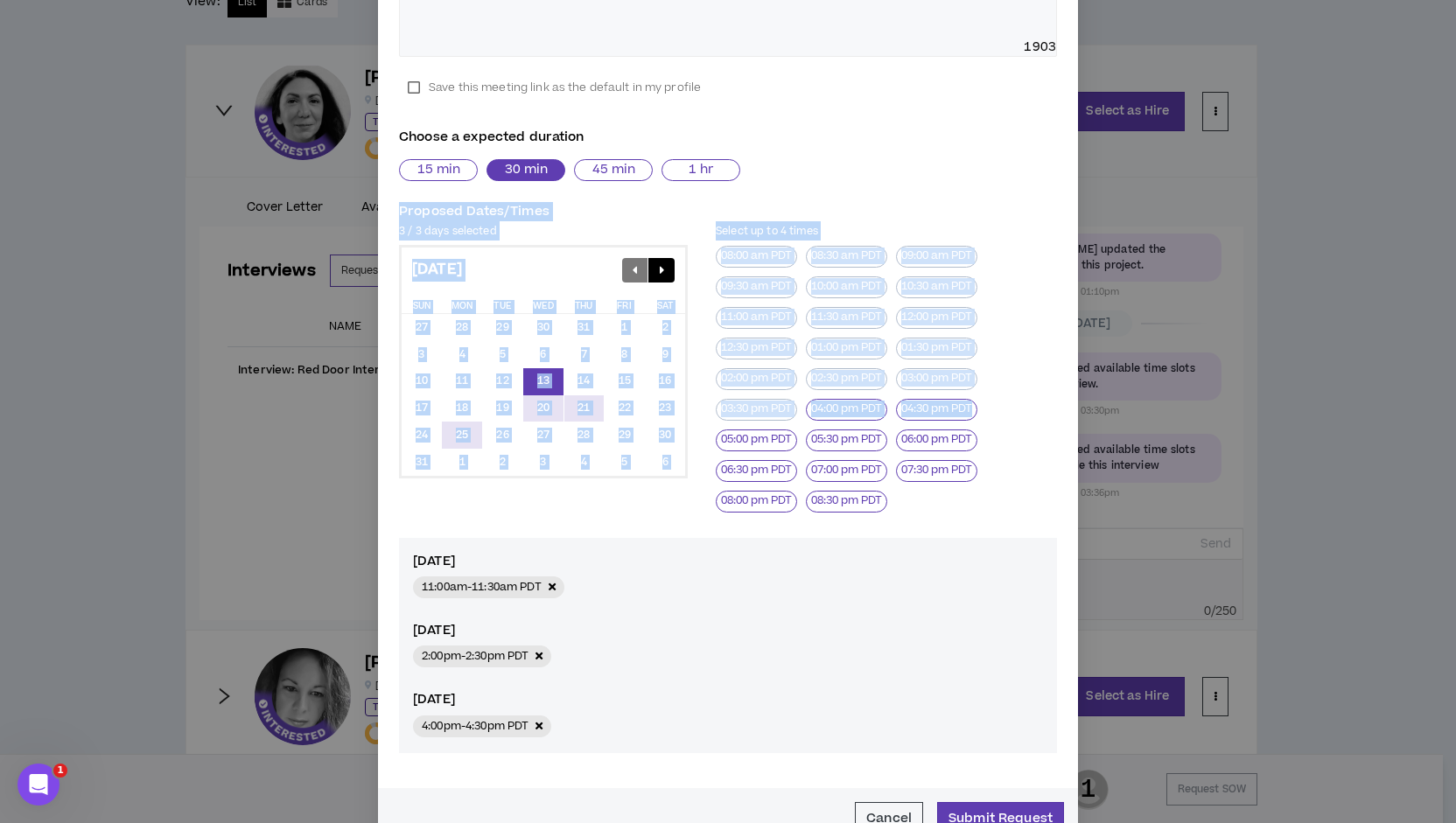
drag, startPoint x: 1191, startPoint y: 186, endPoint x: 1122, endPoint y: 426, distance: 249.7
click at [1122, 426] on div "**********" at bounding box center [728, 411] width 1456 height 823
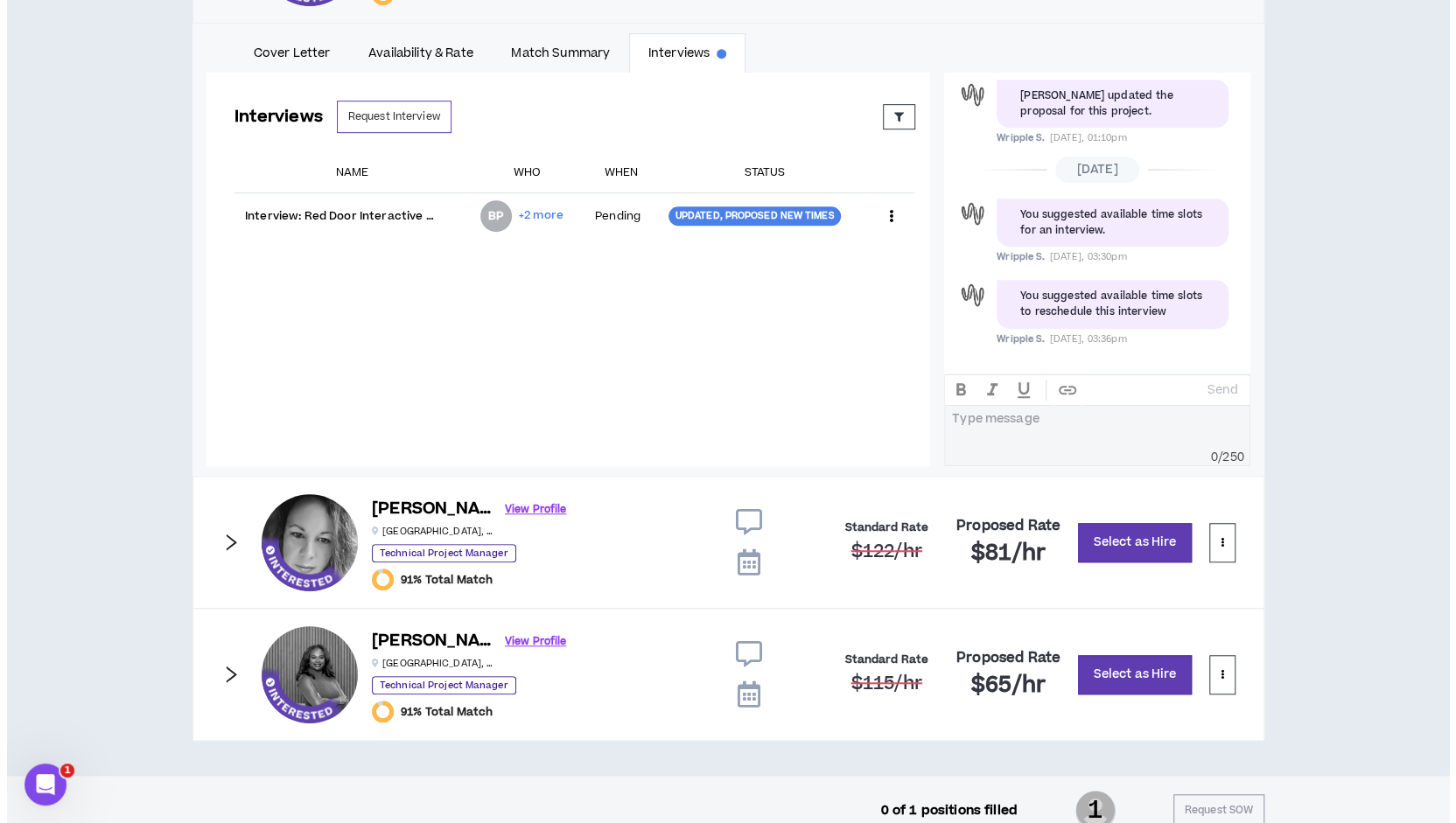
scroll to position [612, 0]
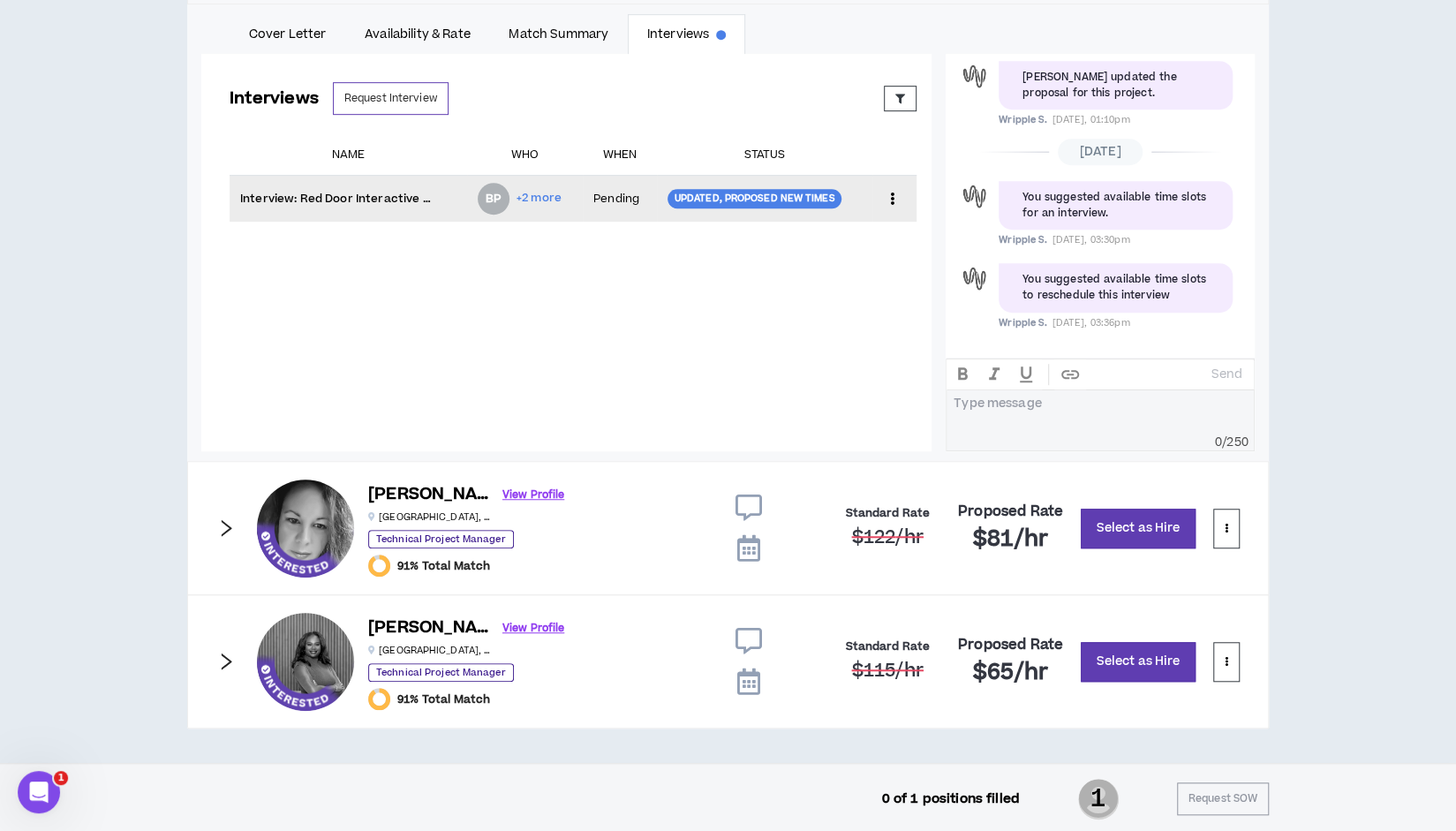
click at [883, 191] on icon at bounding box center [892, 198] width 18 height 26
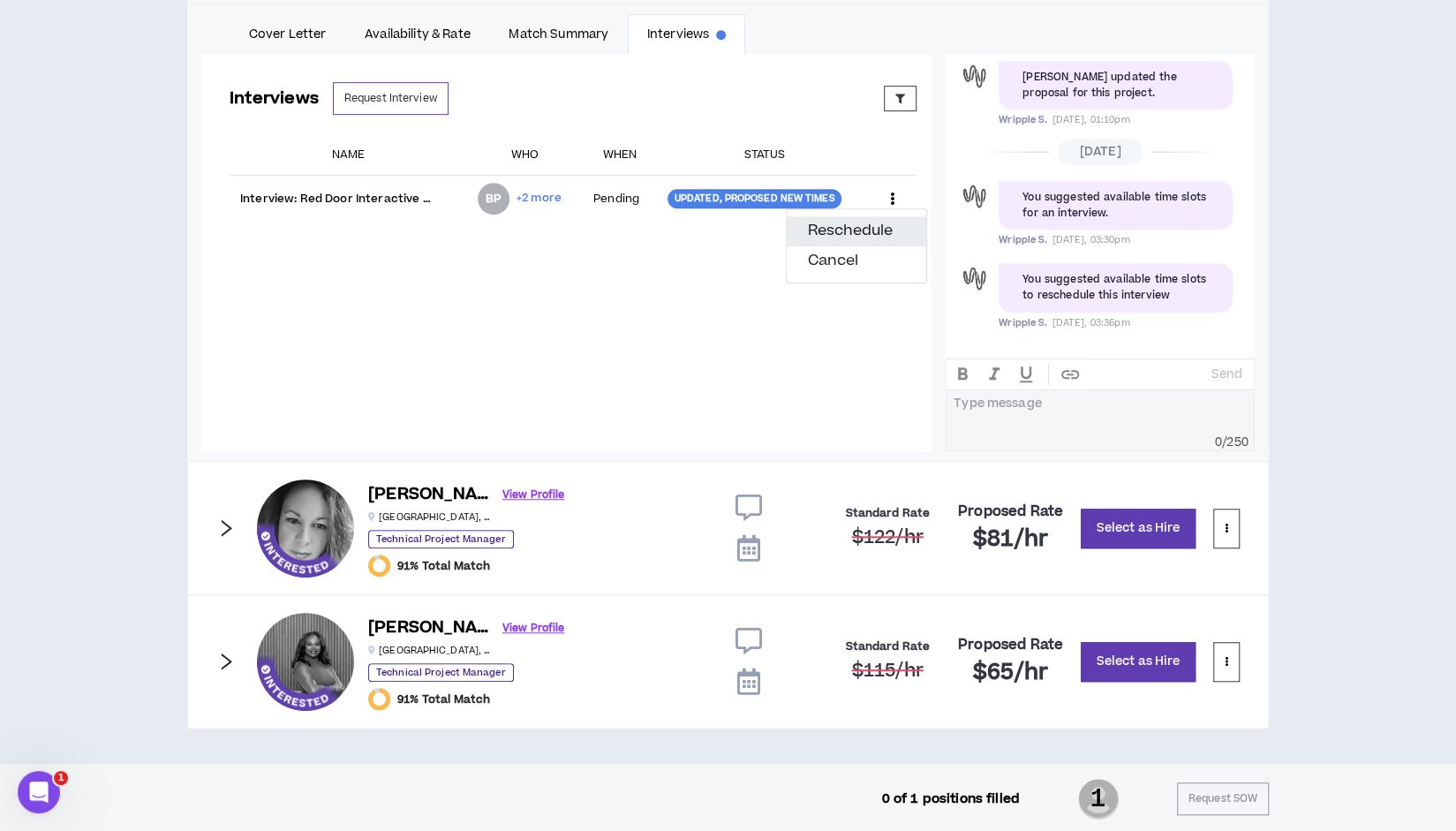
drag, startPoint x: 866, startPoint y: 221, endPoint x: 833, endPoint y: 229, distance: 34.0
click at [833, 229] on button "Reschedule" at bounding box center [856, 231] width 139 height 30
select select "*******"
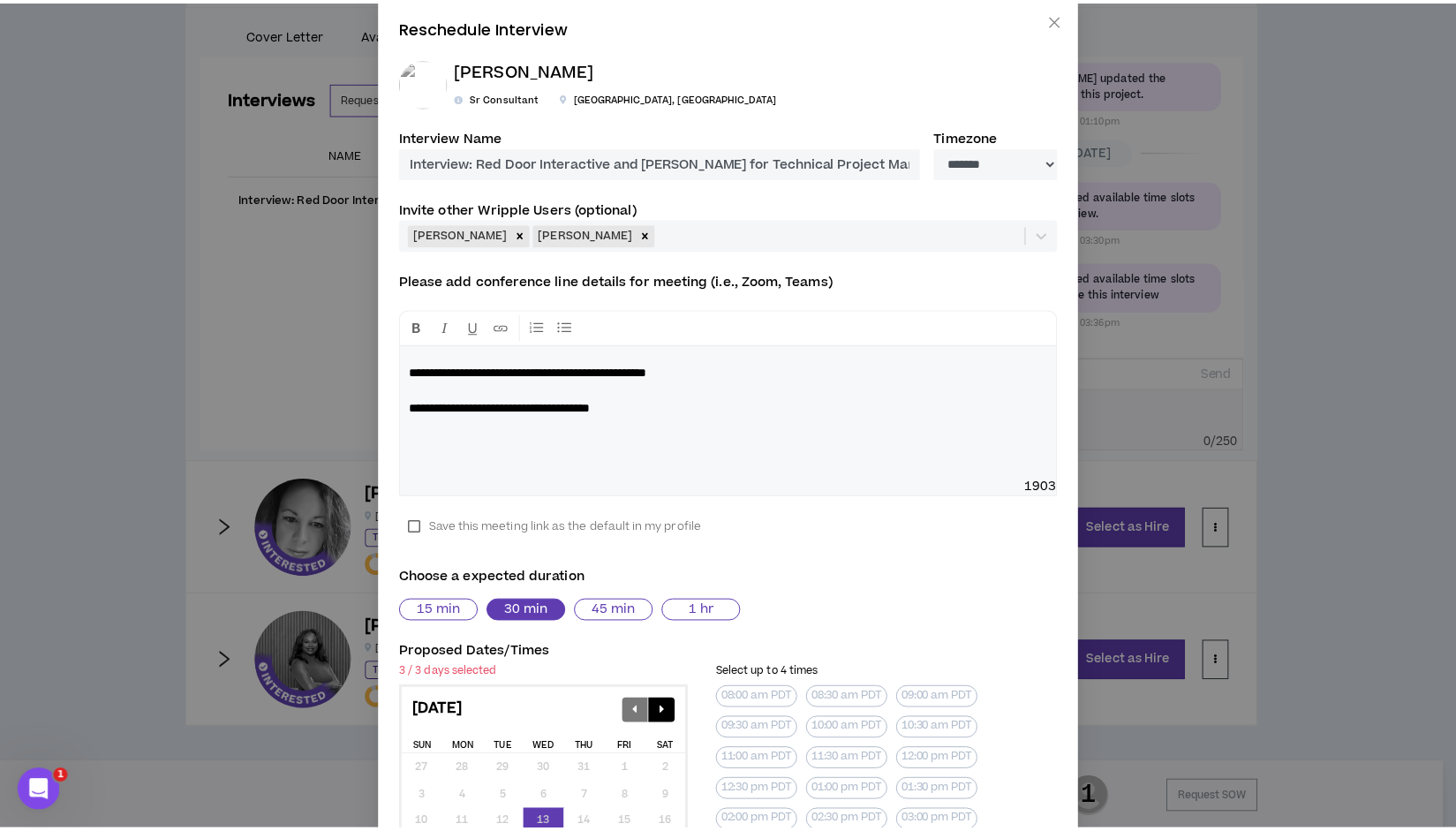
scroll to position [0, 0]
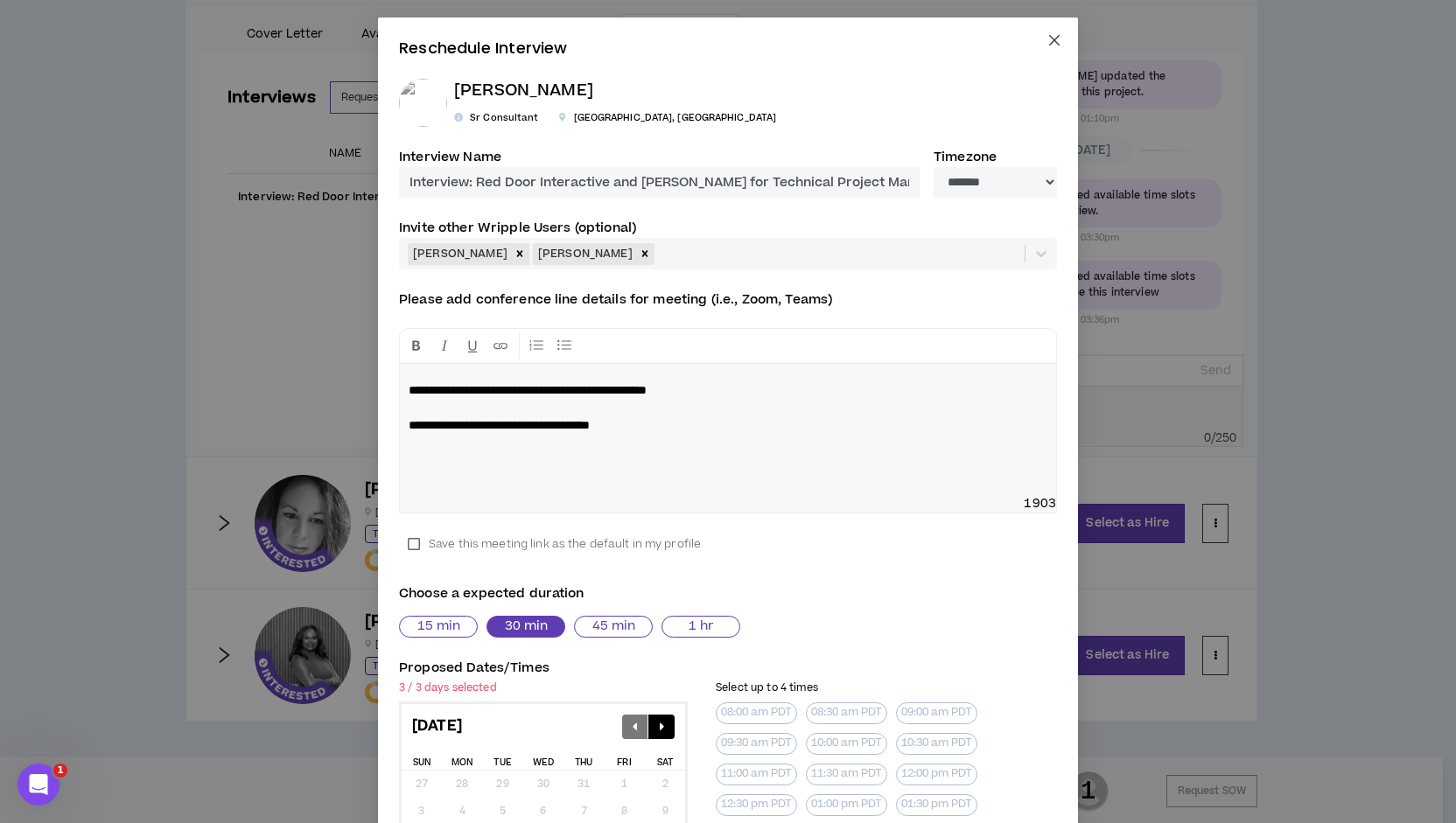
click at [1050, 40] on icon "close" at bounding box center [1054, 40] width 14 height 14
